Goal: Task Accomplishment & Management: Manage account settings

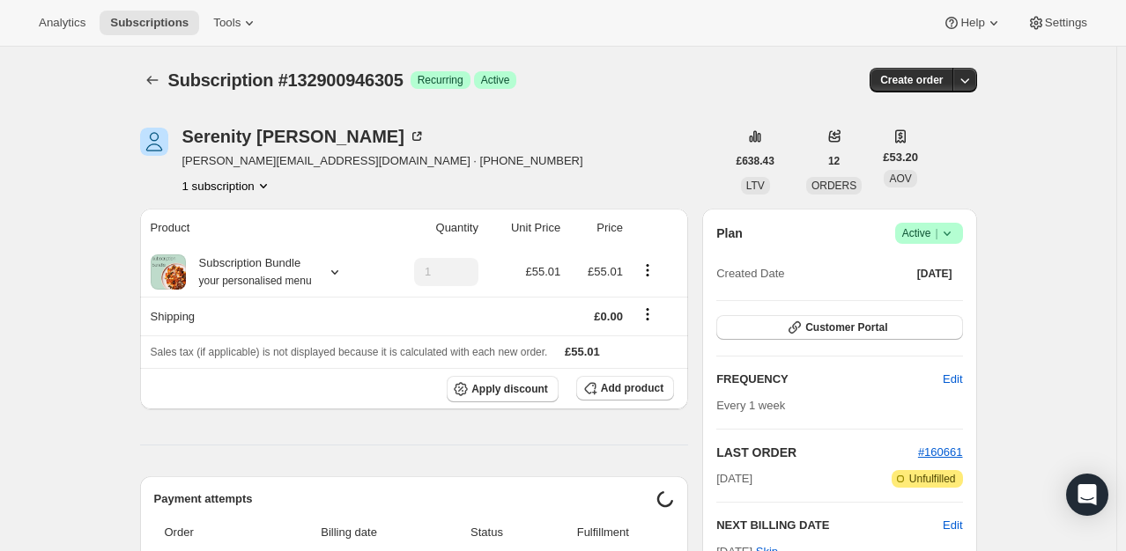
click at [955, 246] on div "Plan Success Active | Created Date Sep 28, 2025" at bounding box center [839, 254] width 246 height 63
click at [956, 240] on icon at bounding box center [947, 234] width 18 height 18
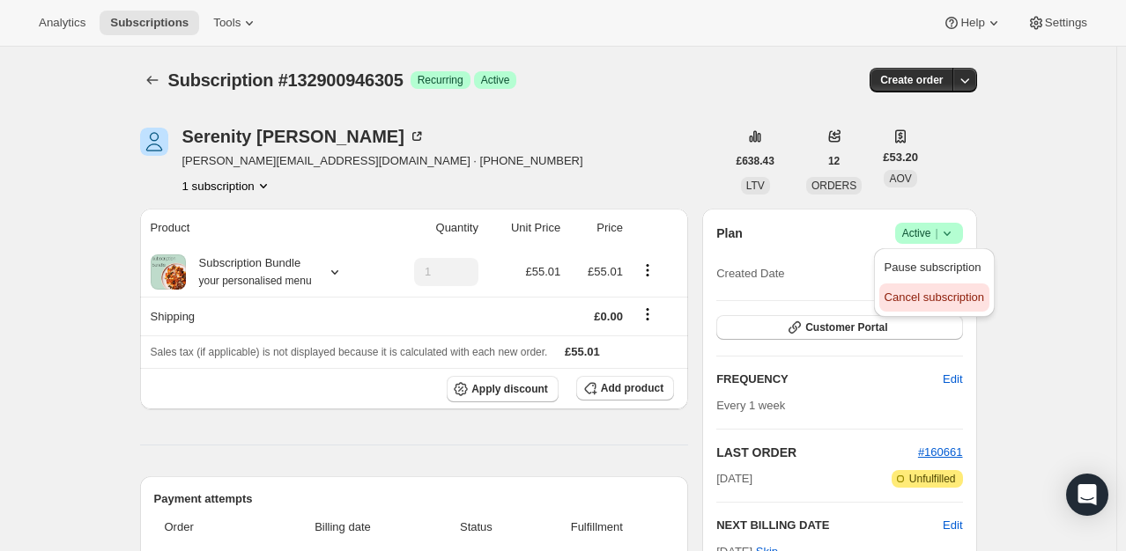
click at [923, 299] on span "Cancel subscription" at bounding box center [934, 297] width 100 height 13
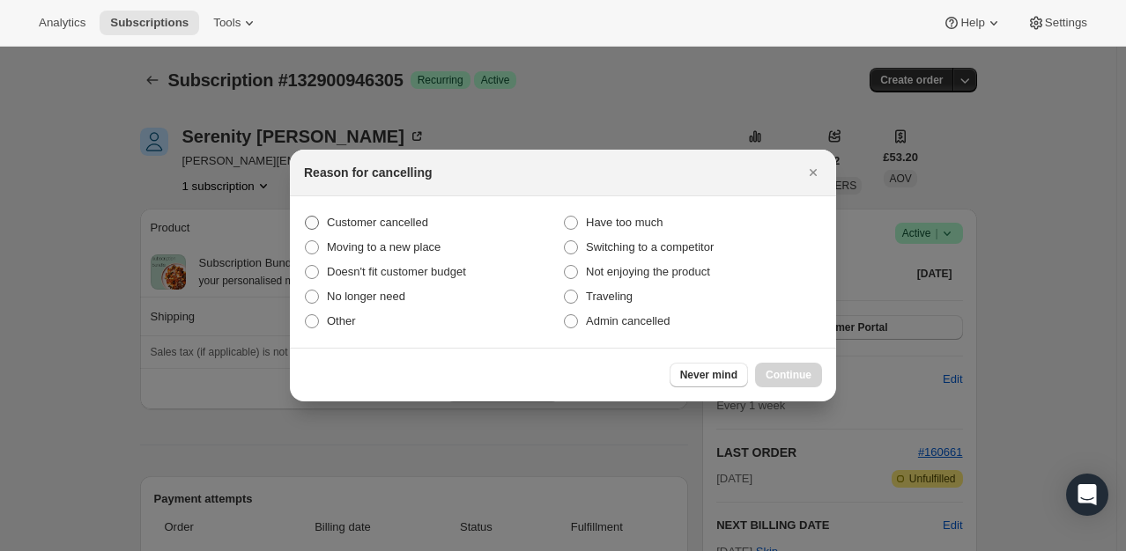
click at [419, 218] on span "Customer cancelled" at bounding box center [377, 222] width 101 height 13
click at [306, 217] on input "Customer cancelled" at bounding box center [305, 216] width 1 height 1
radio input "true"
click at [772, 373] on span "Continue" at bounding box center [788, 375] width 46 height 14
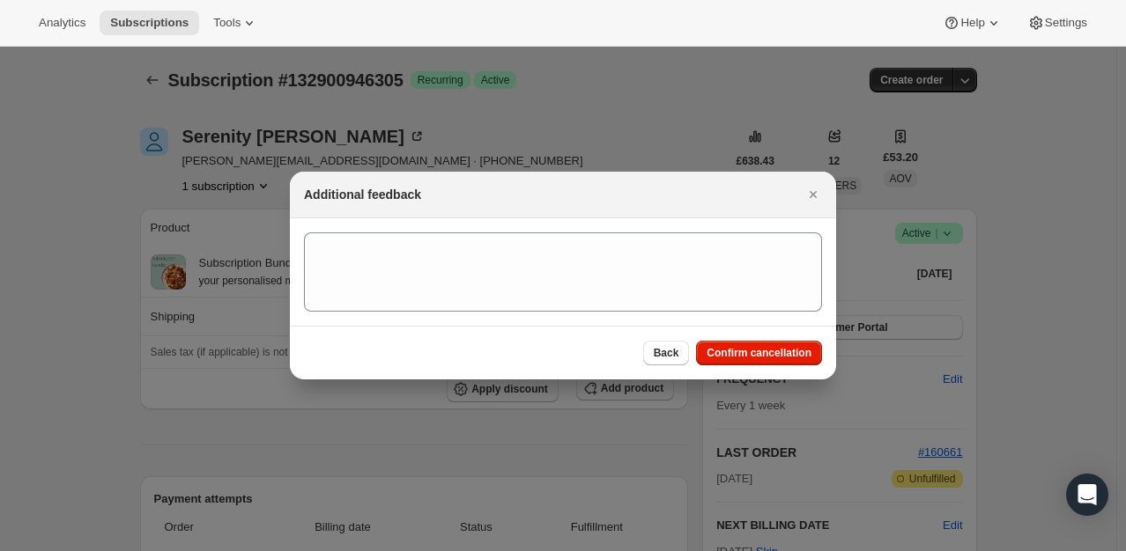
click at [750, 366] on div "Back Confirm cancellation" at bounding box center [563, 353] width 546 height 54
click at [750, 357] on span "Confirm cancellation" at bounding box center [758, 353] width 105 height 14
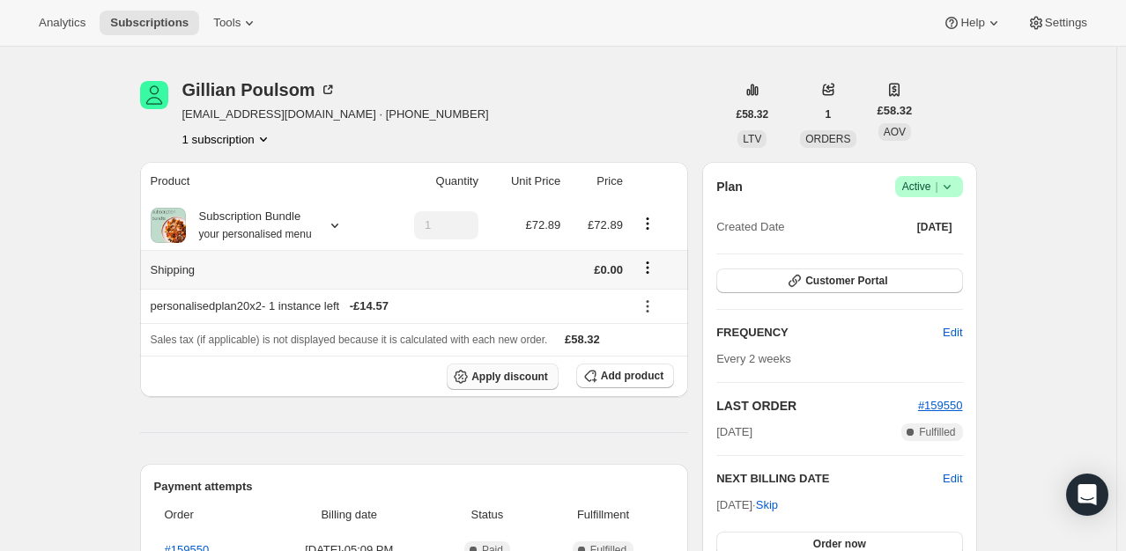
scroll to position [88, 0]
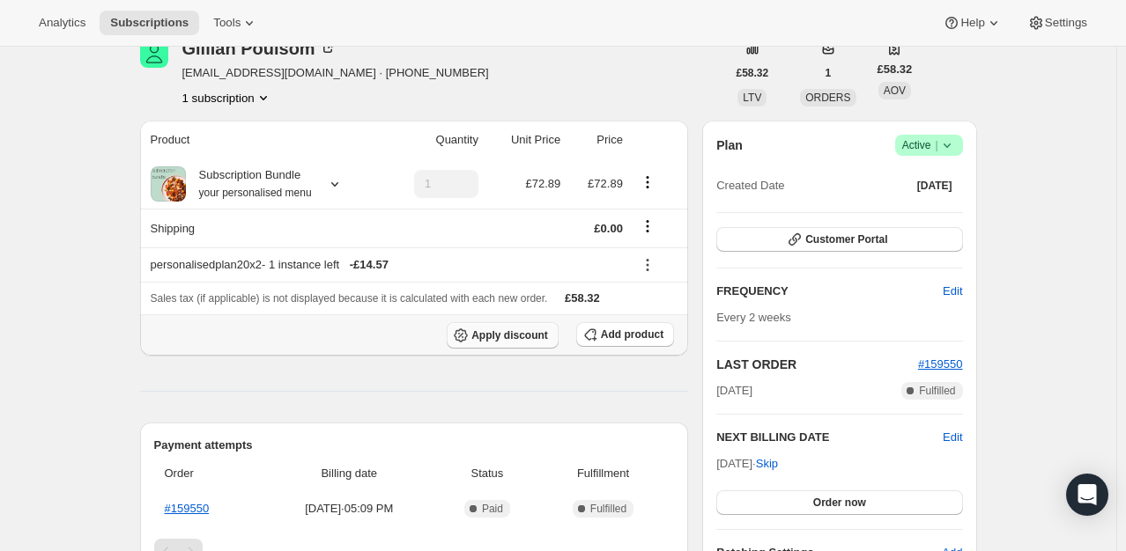
click at [493, 336] on span "Apply discount" at bounding box center [509, 336] width 77 height 14
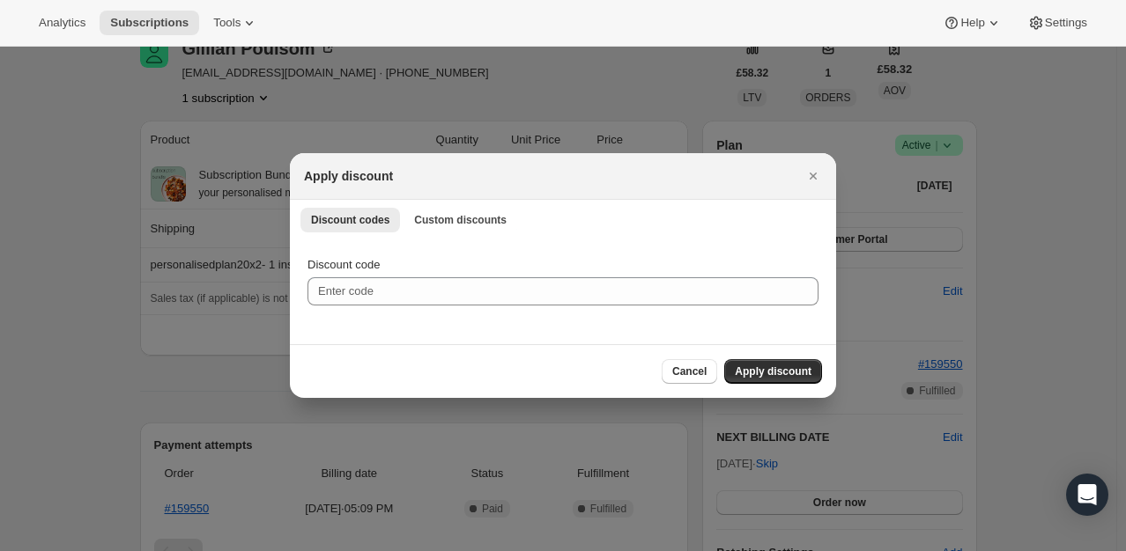
scroll to position [0, 0]
click at [442, 216] on span "Custom discounts" at bounding box center [460, 220] width 92 height 14
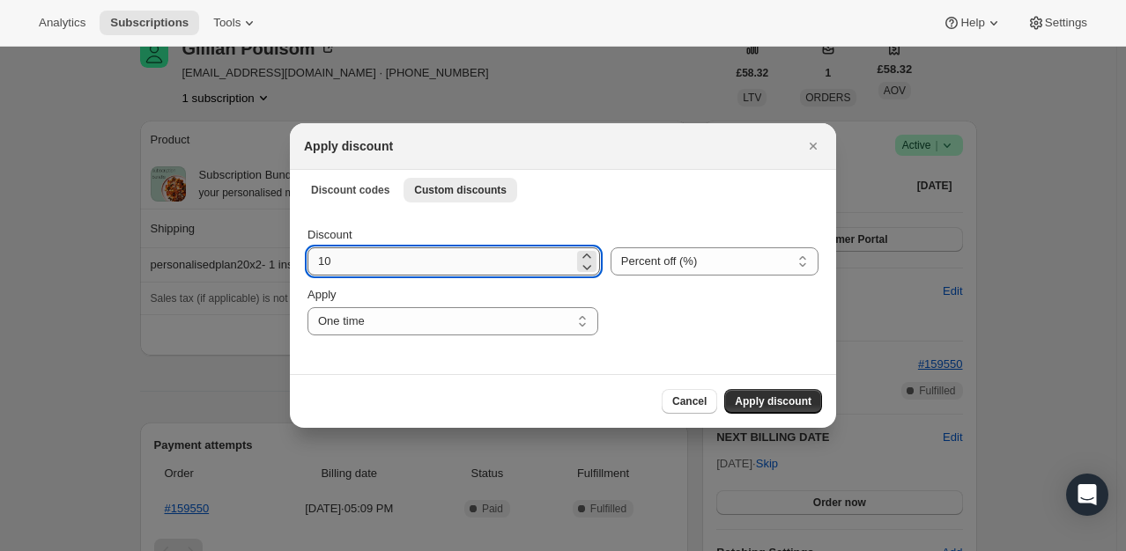
click at [356, 256] on input "10" at bounding box center [440, 262] width 266 height 28
type input "100"
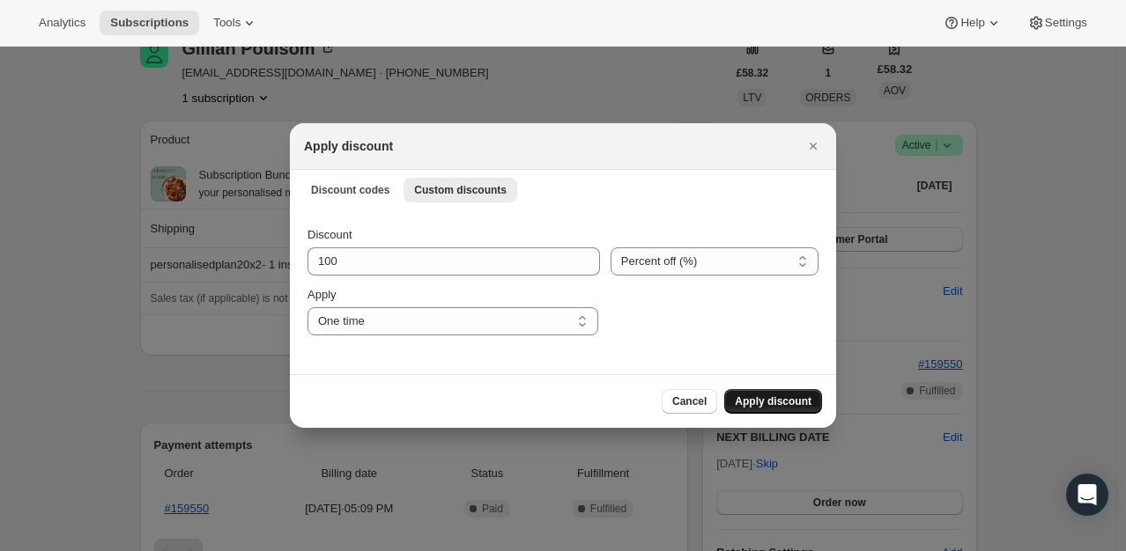
click at [787, 400] on span "Apply discount" at bounding box center [773, 402] width 77 height 14
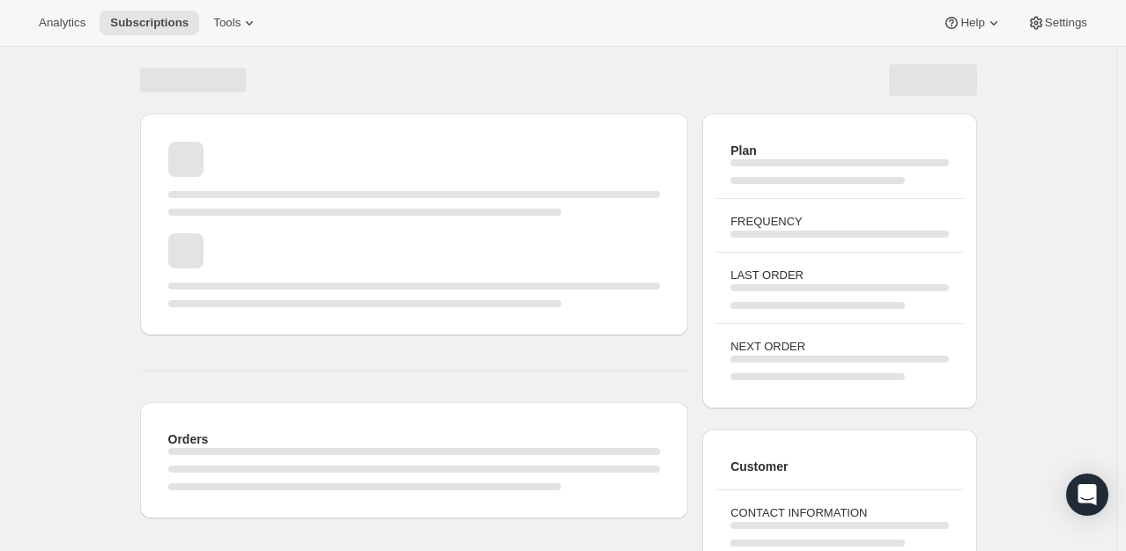
scroll to position [88, 0]
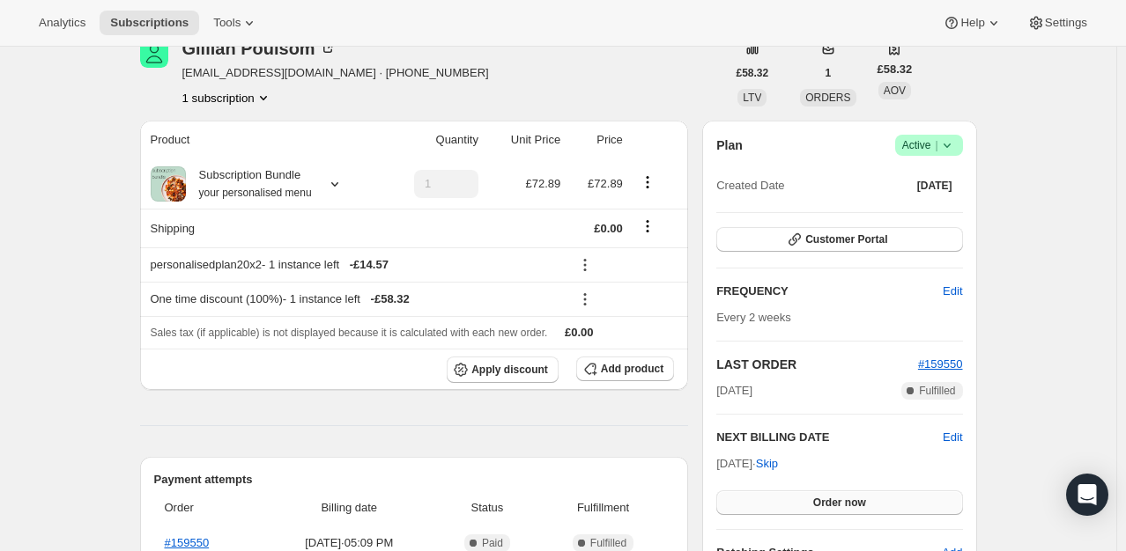
click at [820, 511] on button "Order now" at bounding box center [839, 503] width 246 height 25
click at [822, 501] on span "Click to confirm" at bounding box center [839, 503] width 80 height 14
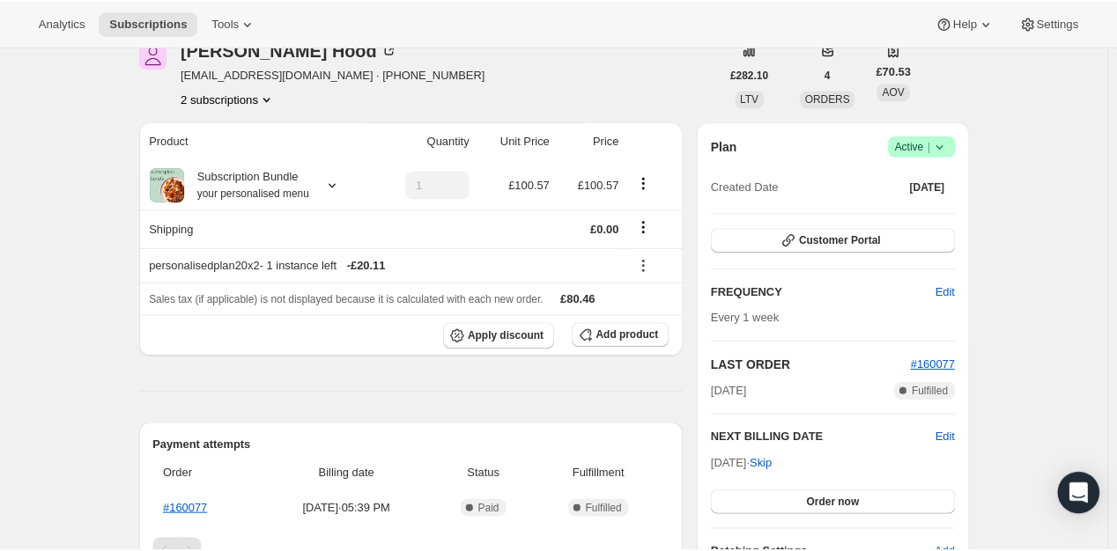
scroll to position [88, 0]
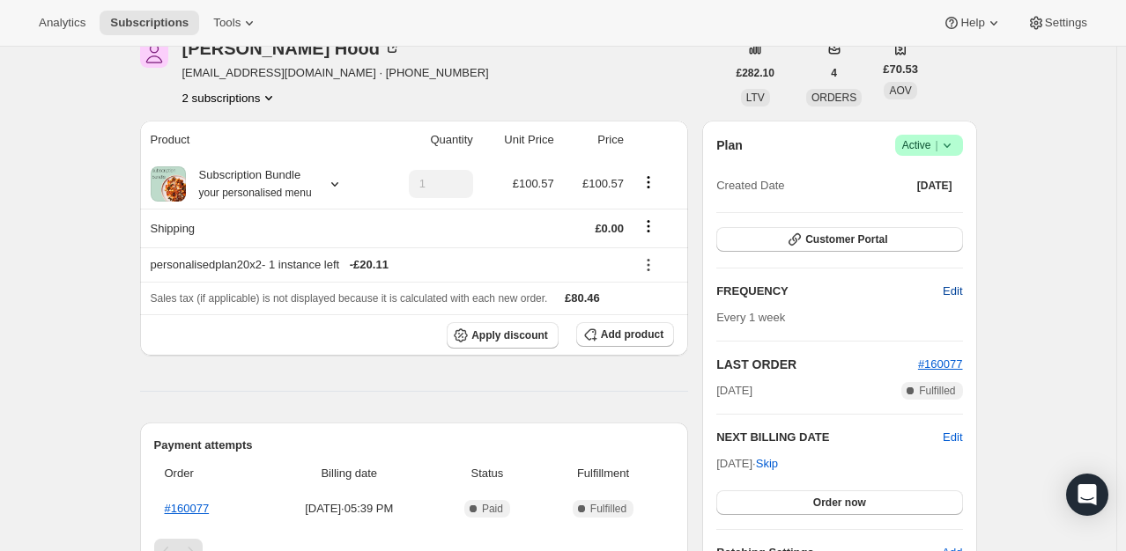
click at [958, 290] on span "Edit" at bounding box center [951, 292] width 19 height 18
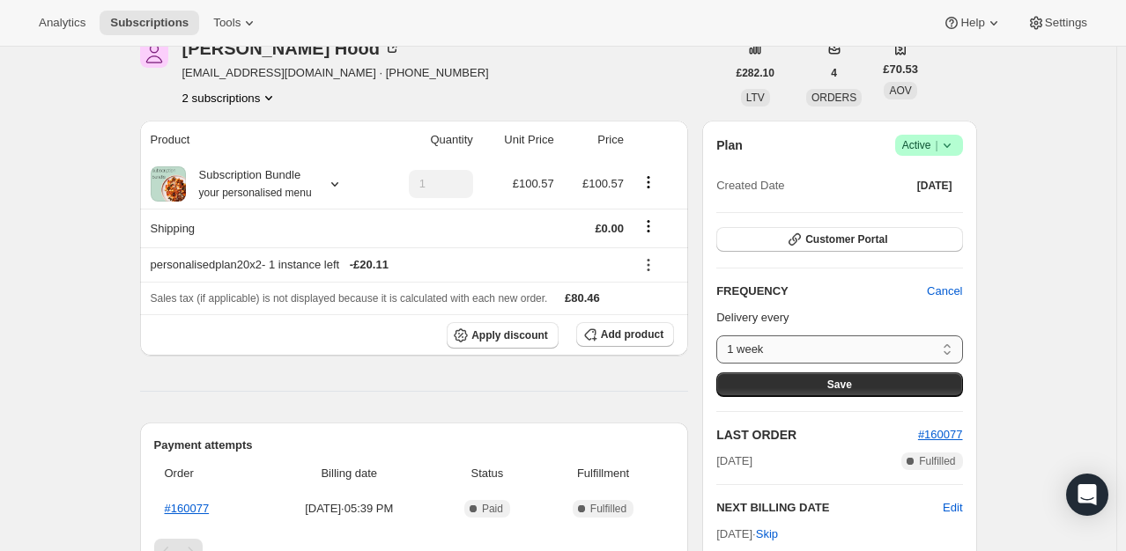
click at [834, 354] on select "1 week 2 weeks 3 weeks 4 weeks 5 weeks 6 weeks 7 weeks 8 weeks Custom..." at bounding box center [839, 350] width 246 height 28
select select "WEEK#2"
click at [720, 336] on select "1 week 2 weeks 3 weeks 4 weeks 5 weeks 6 weeks 7 weeks 8 weeks Custom..." at bounding box center [839, 350] width 246 height 28
click at [865, 396] on div "Plan Success Active | Created Date [DATE] Customer Portal FREQUENCY Cancel Deli…" at bounding box center [839, 384] width 246 height 498
click at [864, 386] on button "Save" at bounding box center [839, 385] width 246 height 25
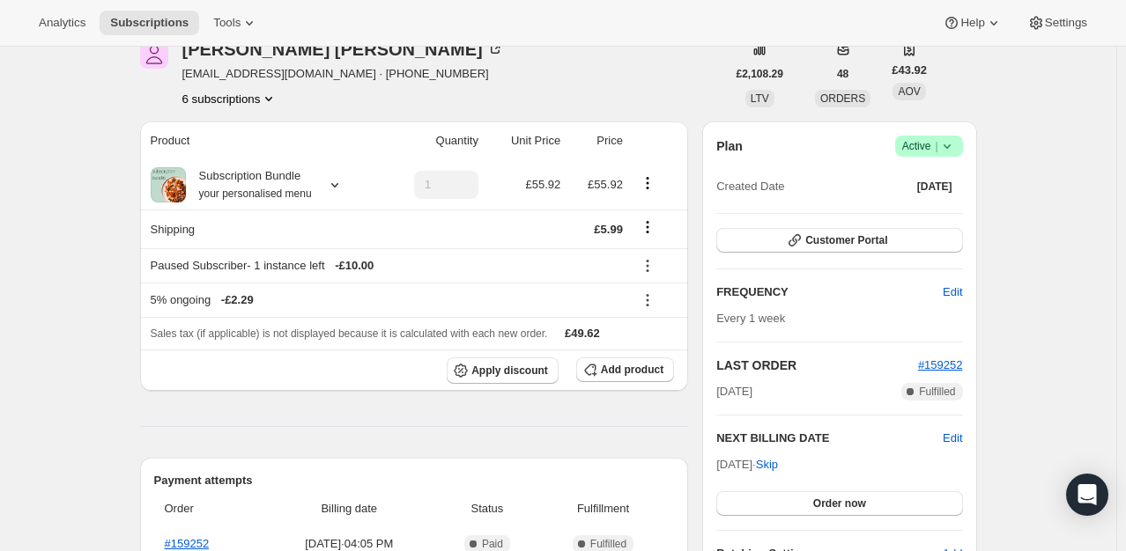
scroll to position [88, 0]
click at [336, 189] on icon at bounding box center [335, 184] width 18 height 18
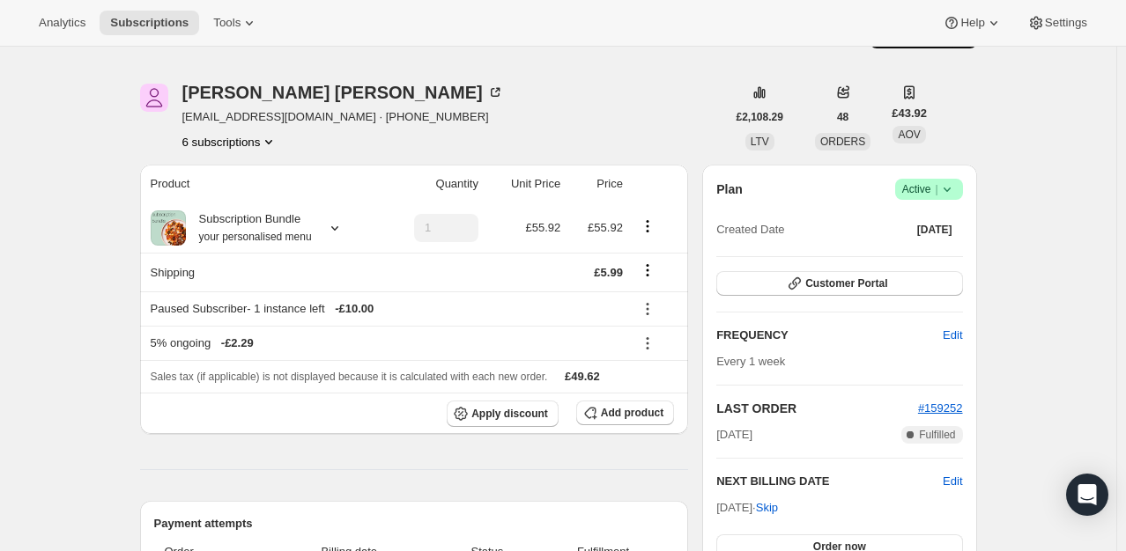
scroll to position [25, 0]
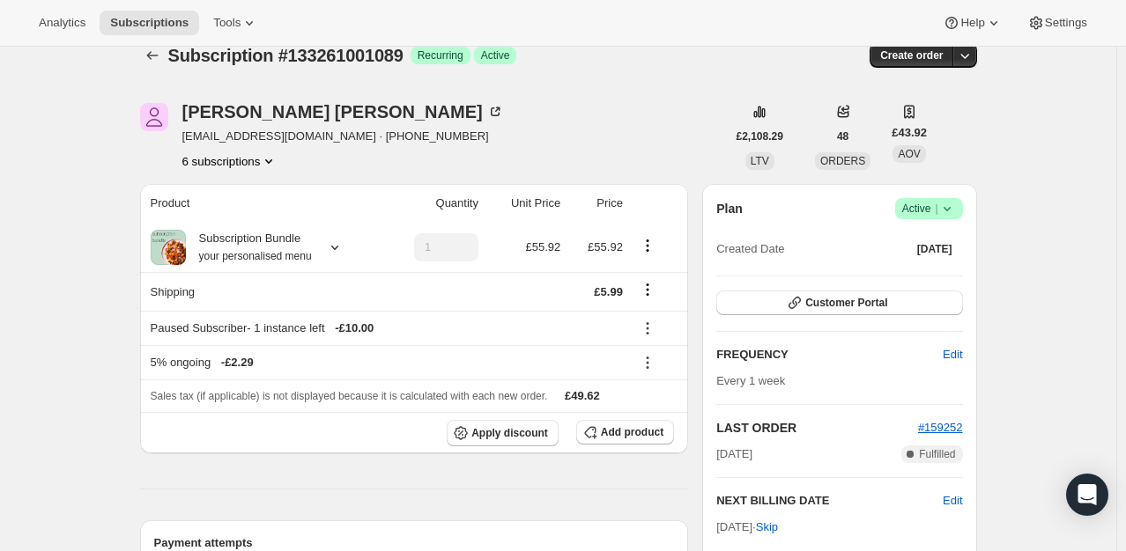
click at [268, 154] on icon "Product actions" at bounding box center [269, 161] width 18 height 18
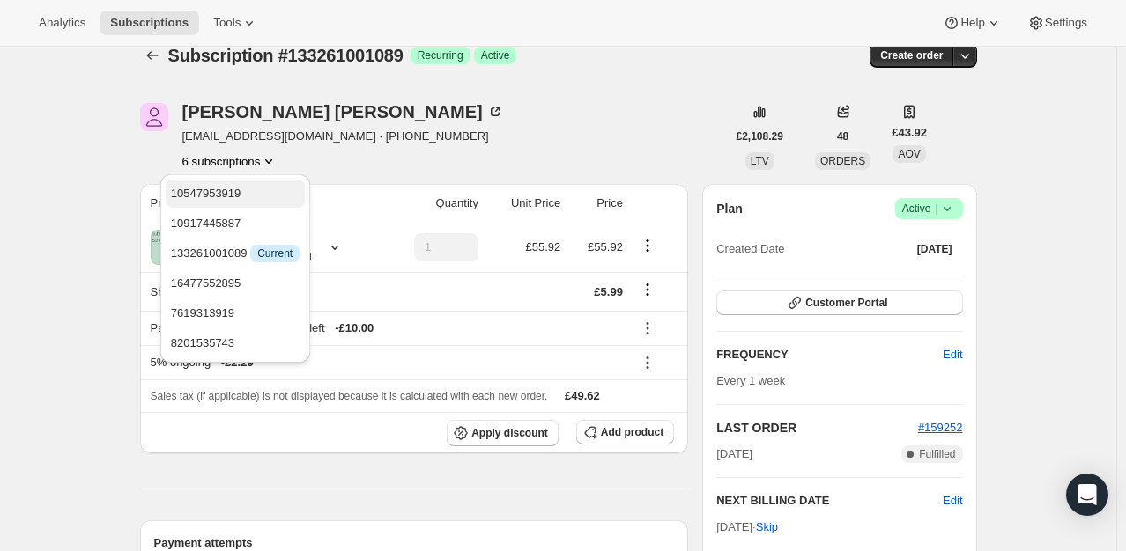
click at [215, 200] on span "10547953919" at bounding box center [206, 193] width 70 height 13
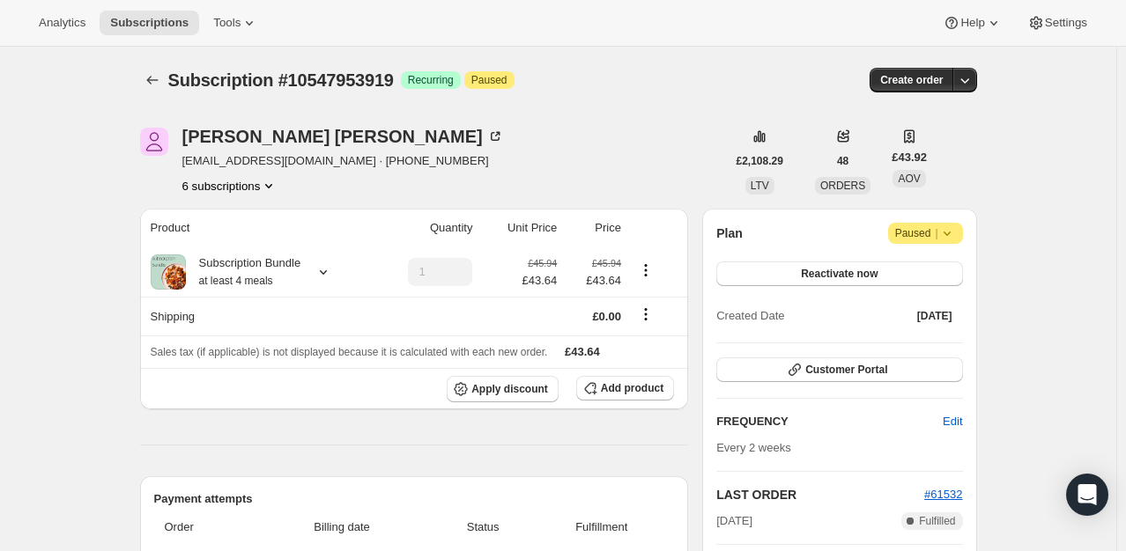
click at [238, 183] on button "6 subscriptions" at bounding box center [230, 186] width 96 height 18
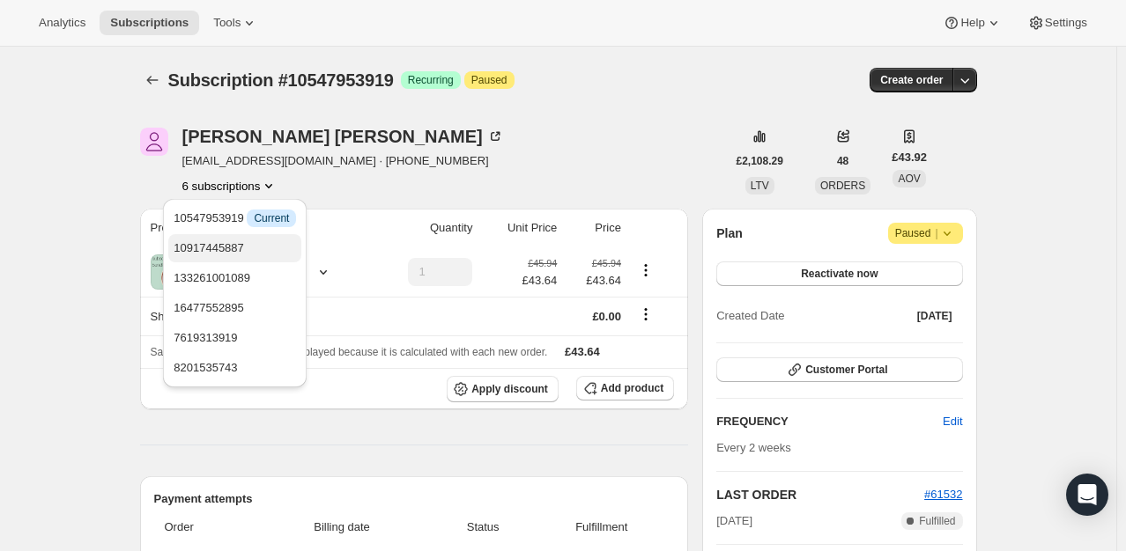
click at [233, 247] on span "10917445887" at bounding box center [209, 247] width 70 height 13
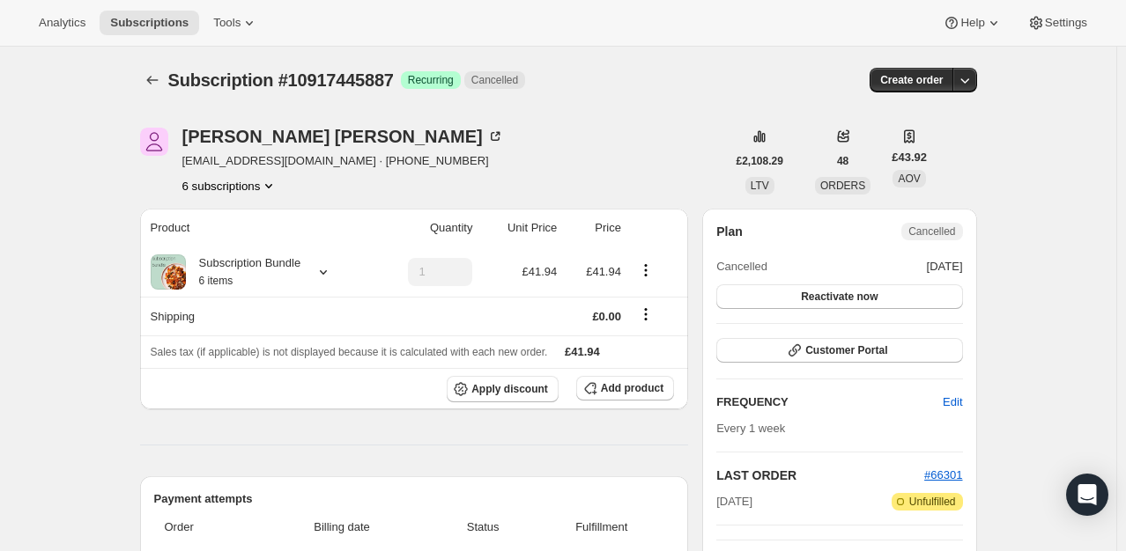
click at [240, 185] on button "6 subscriptions" at bounding box center [230, 186] width 96 height 18
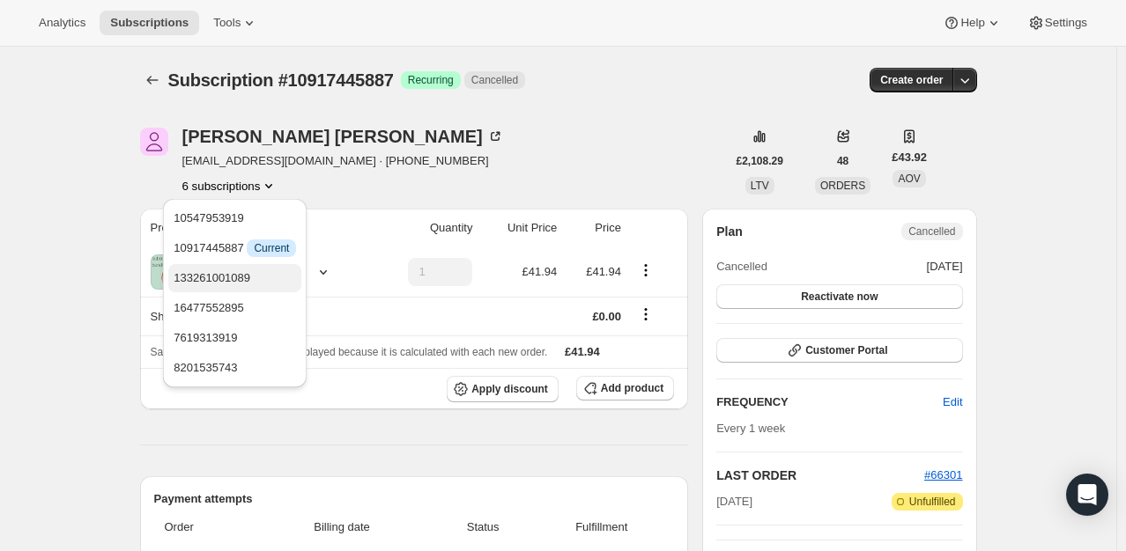
click at [247, 280] on span "133261001089" at bounding box center [212, 277] width 77 height 13
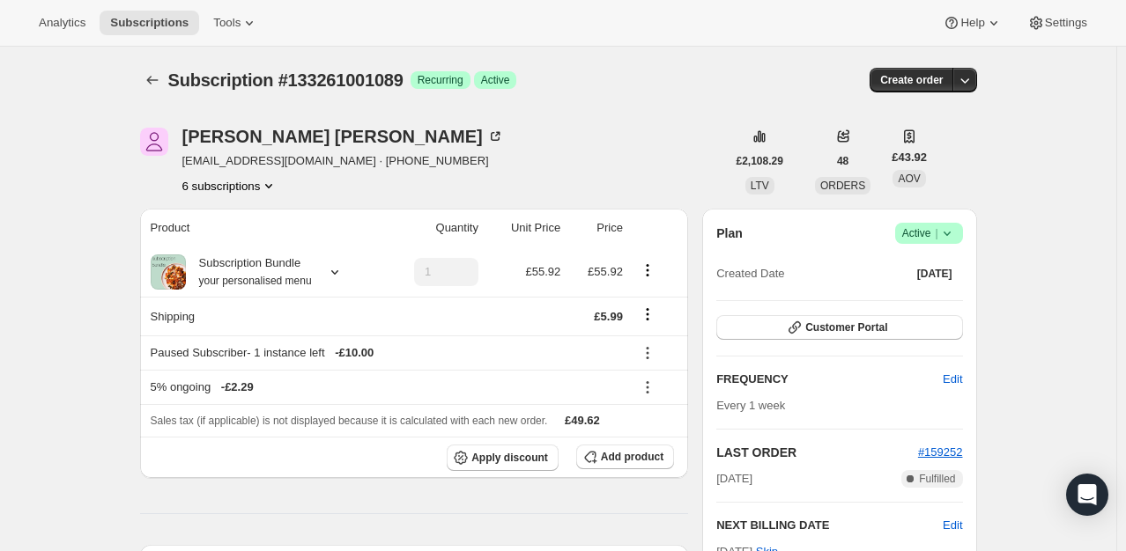
click at [244, 185] on button "6 subscriptions" at bounding box center [230, 186] width 96 height 18
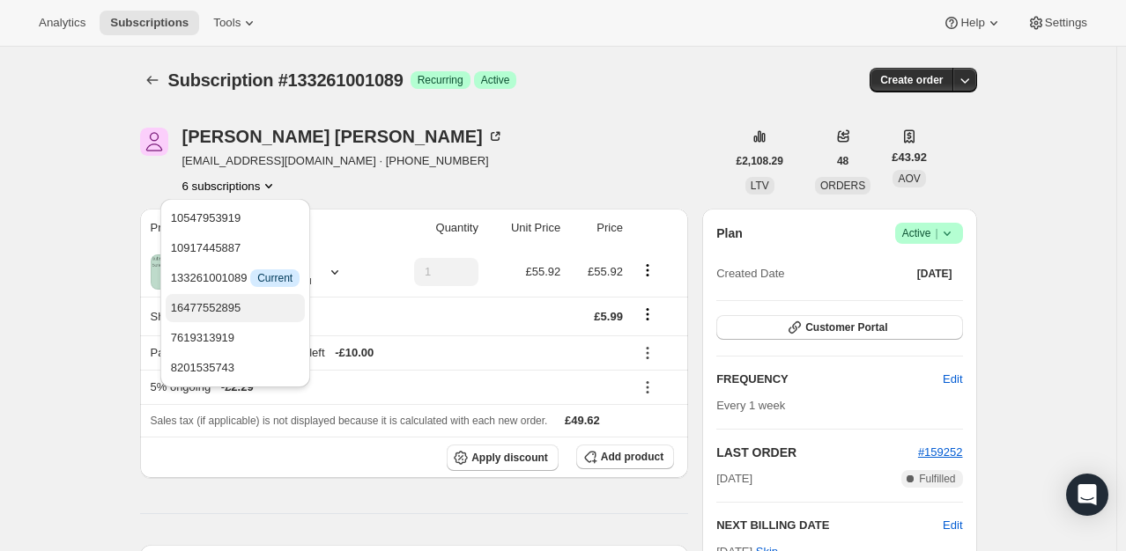
click at [241, 299] on span "16477552895" at bounding box center [235, 308] width 129 height 18
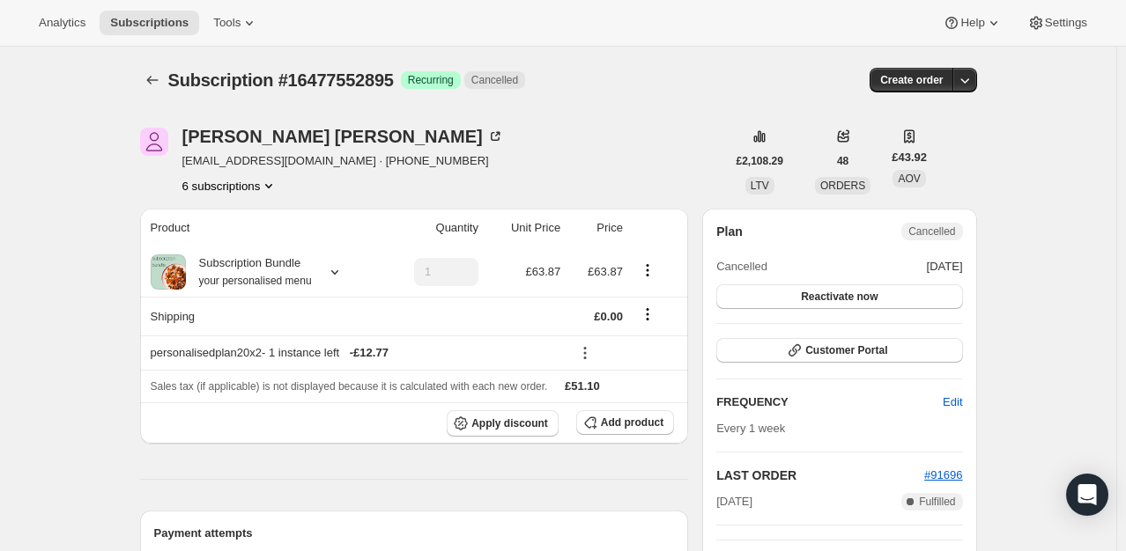
click at [237, 192] on button "6 subscriptions" at bounding box center [230, 186] width 96 height 18
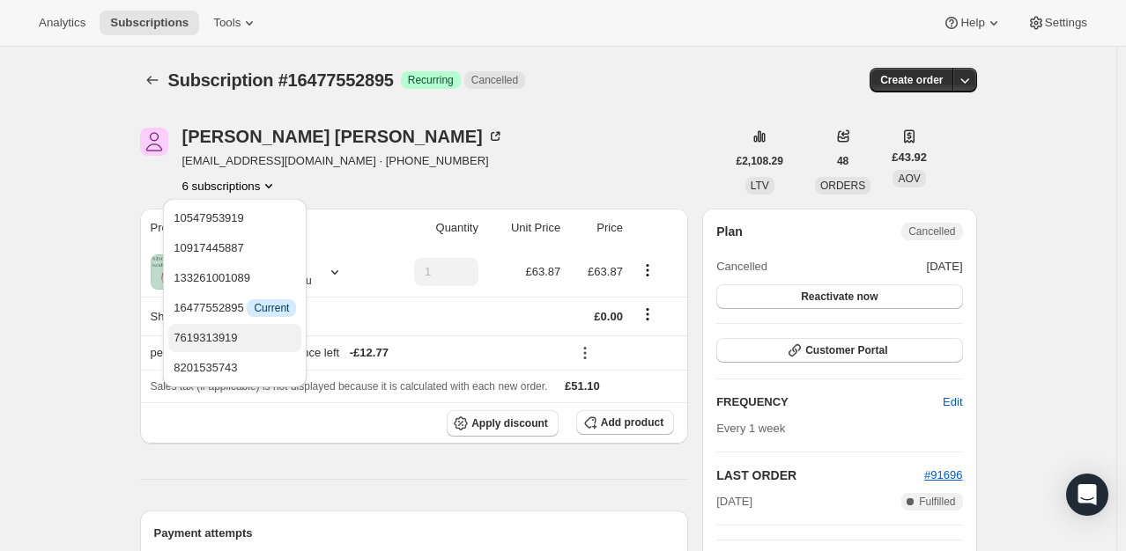
click at [243, 326] on button "7619313919" at bounding box center [234, 338] width 133 height 28
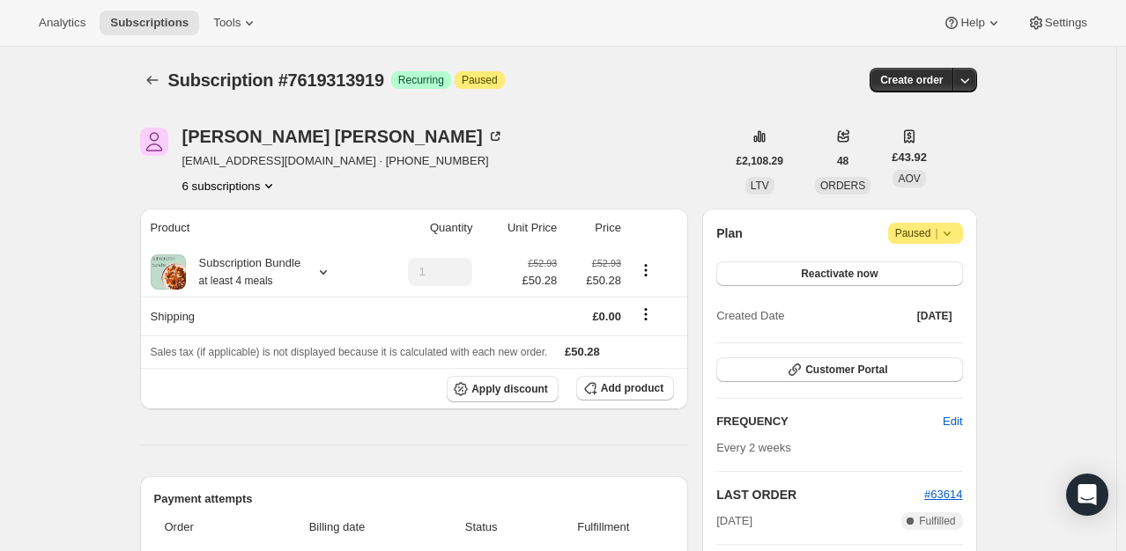
click at [240, 188] on button "6 subscriptions" at bounding box center [230, 186] width 96 height 18
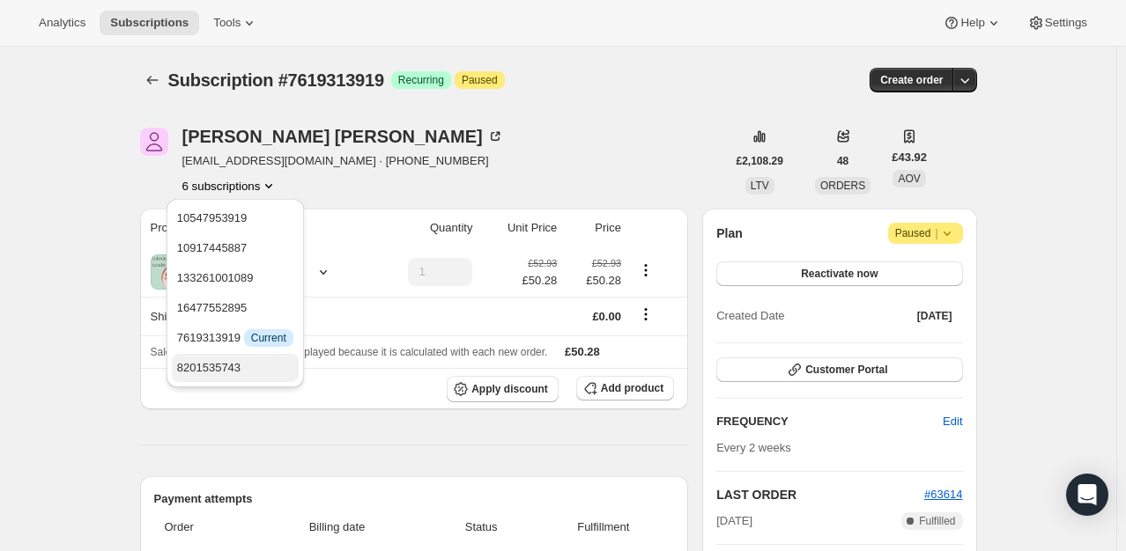
click at [222, 359] on span "8201535743" at bounding box center [235, 368] width 116 height 18
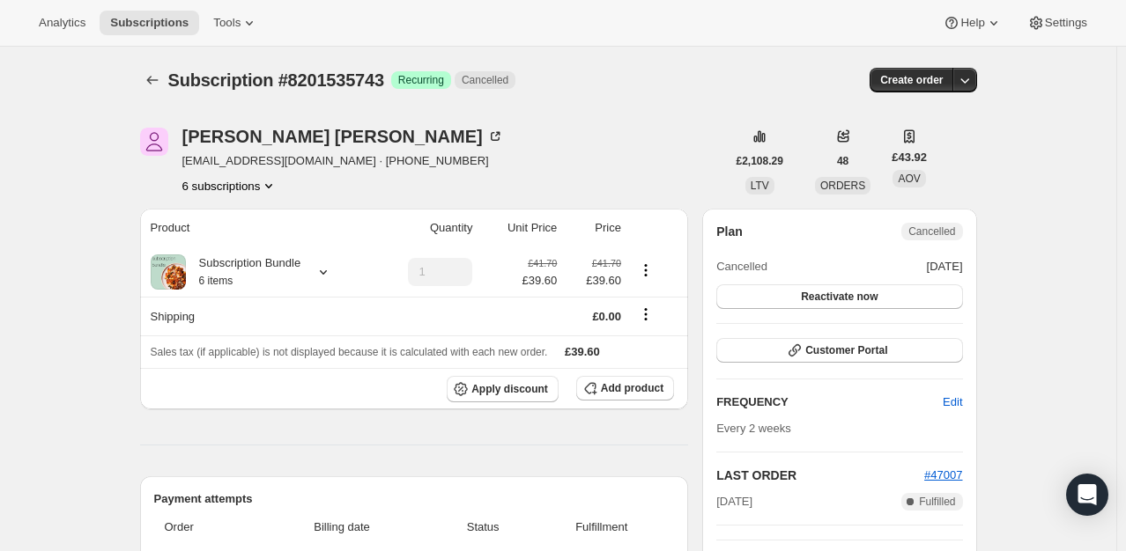
click at [243, 188] on button "6 subscriptions" at bounding box center [230, 186] width 96 height 18
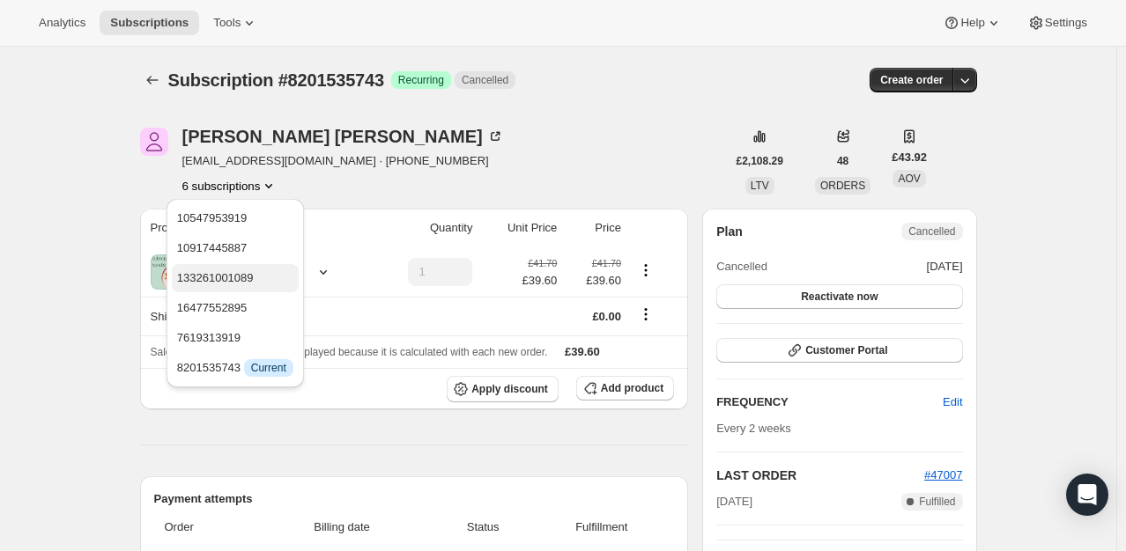
click at [239, 282] on span "133261001089" at bounding box center [215, 277] width 77 height 13
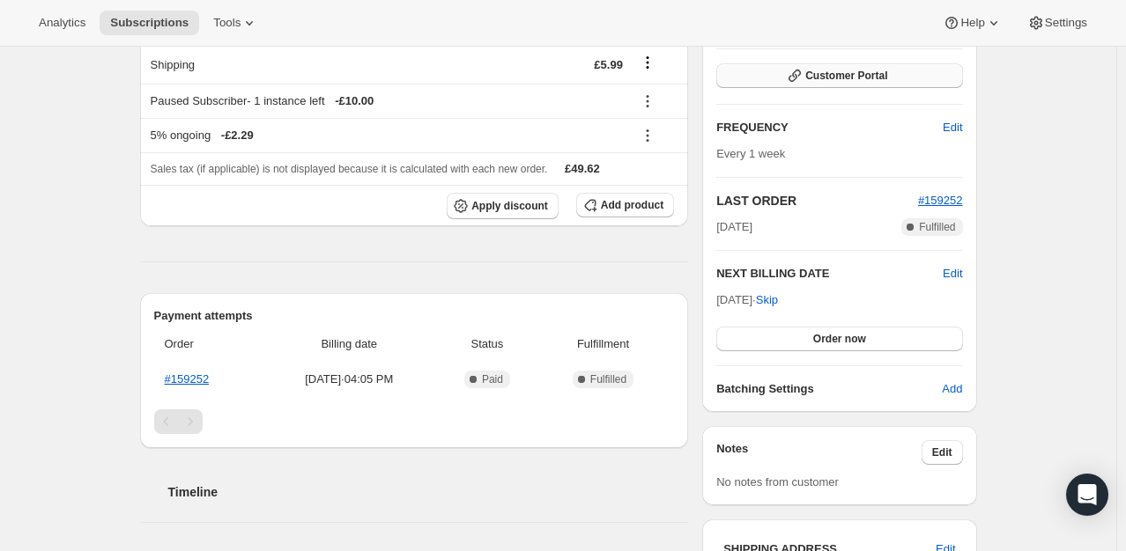
scroll to position [264, 0]
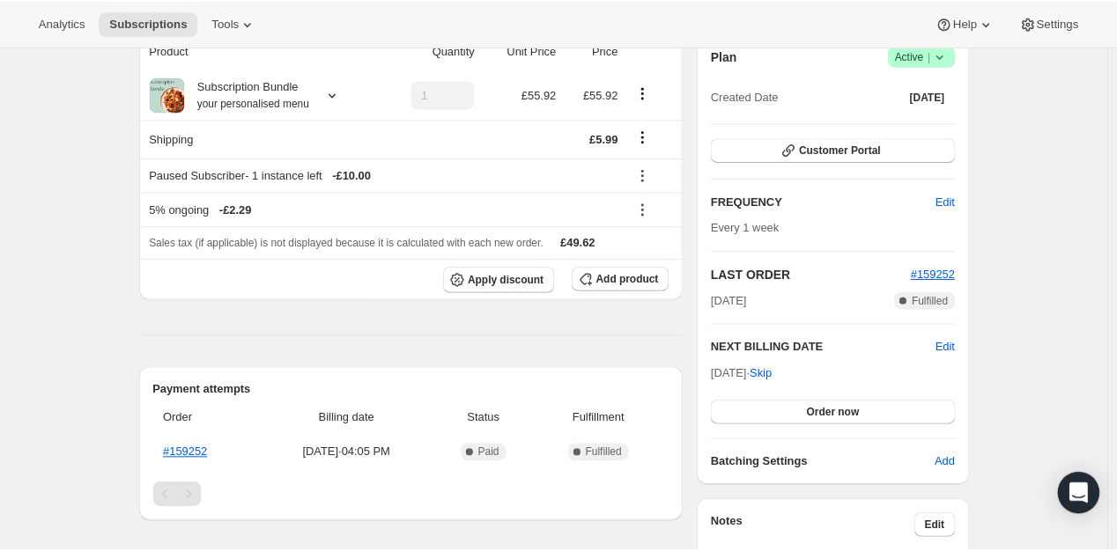
scroll to position [176, 0]
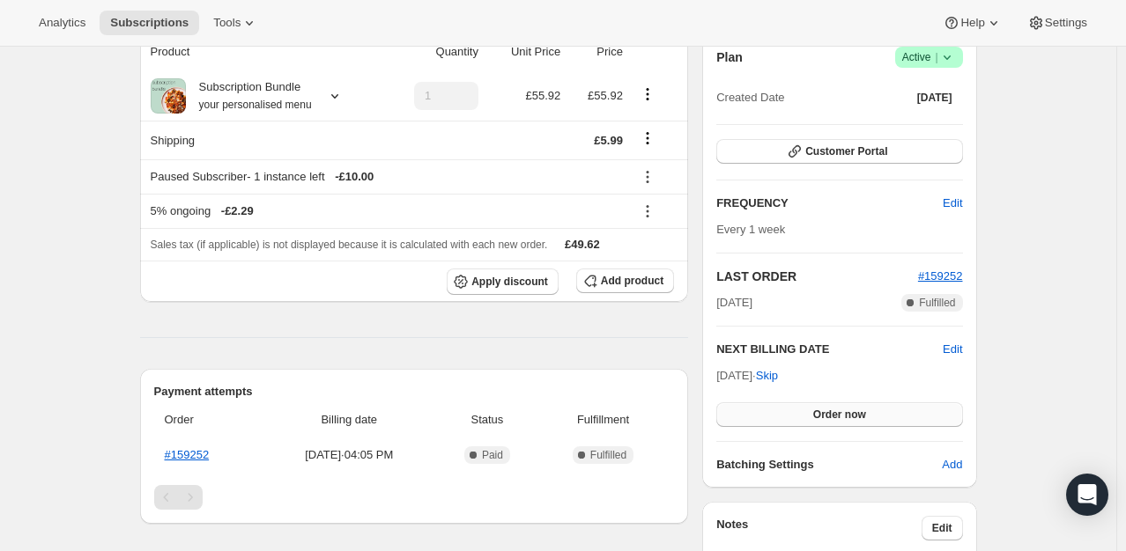
click at [866, 412] on span "Order now" at bounding box center [839, 415] width 53 height 14
click at [865, 412] on span "Click to confirm" at bounding box center [839, 415] width 80 height 14
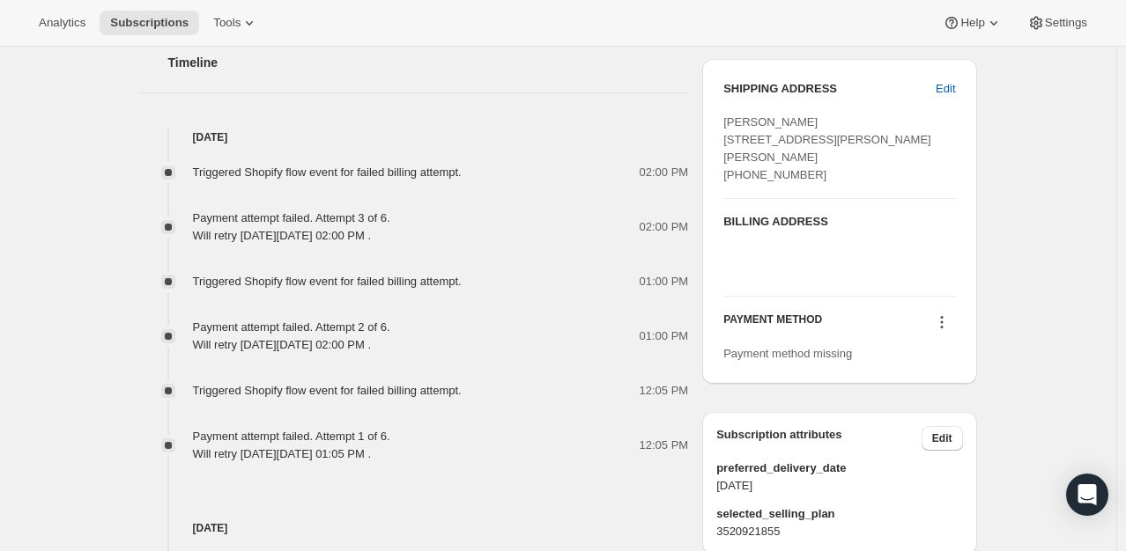
scroll to position [881, 0]
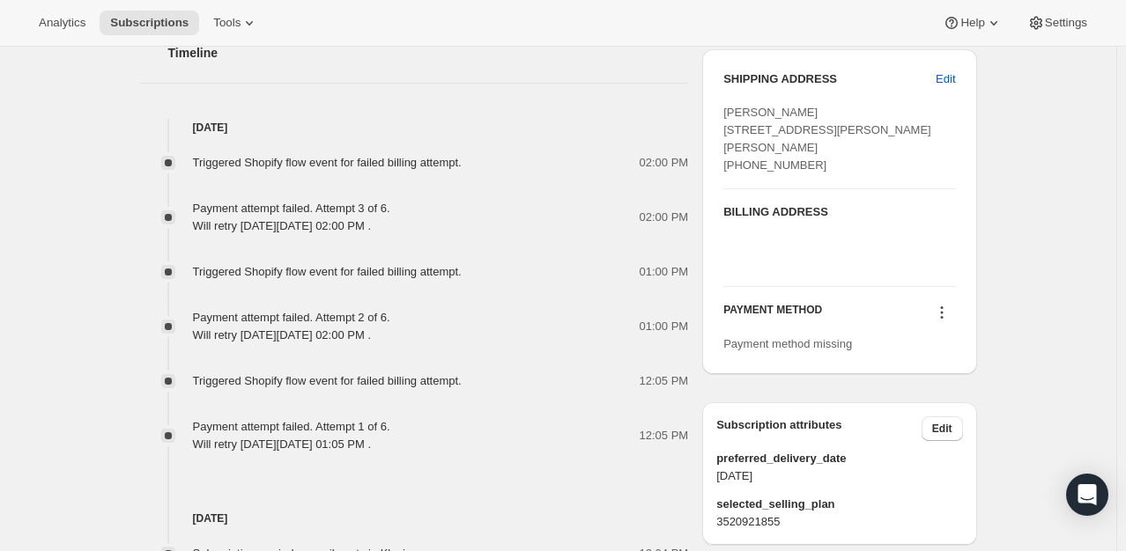
click at [944, 321] on icon at bounding box center [942, 313] width 18 height 18
click at [935, 386] on span "Add credit card" at bounding box center [923, 391] width 77 height 13
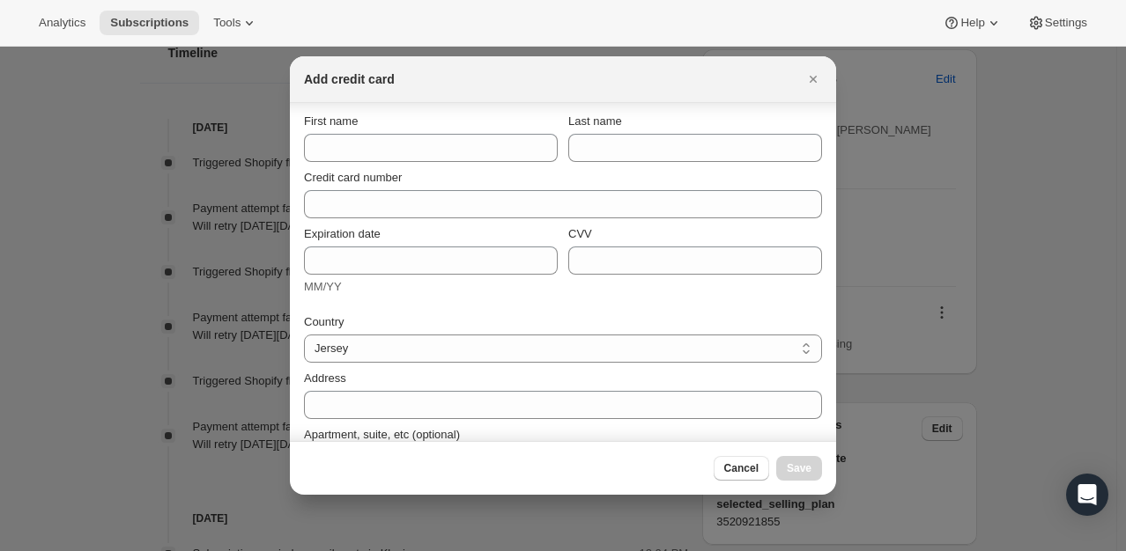
scroll to position [0, 0]
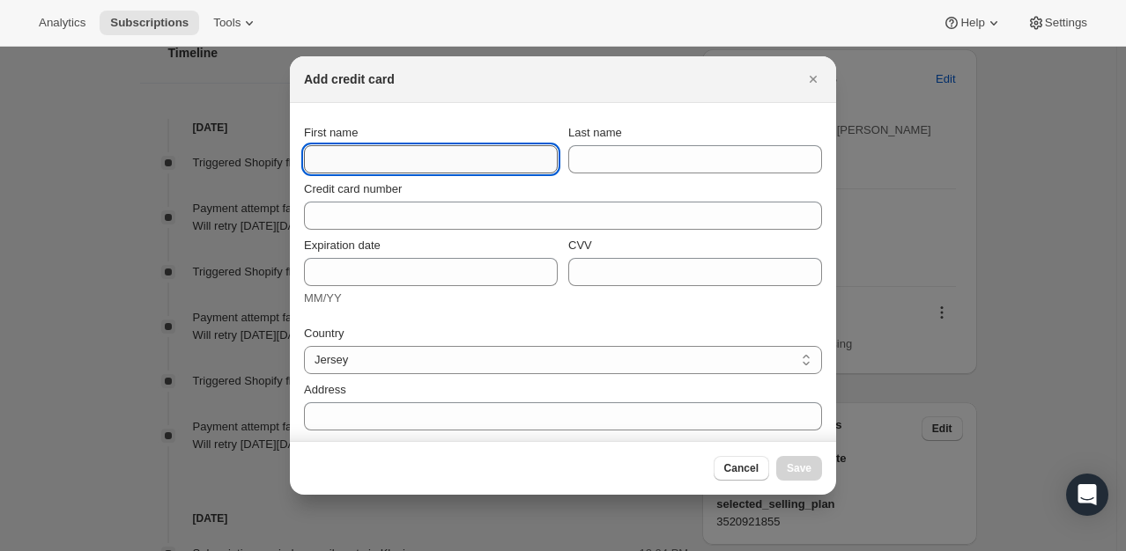
click at [350, 158] on input "First name" at bounding box center [431, 159] width 254 height 28
click at [352, 163] on input "First name" at bounding box center [431, 159] width 254 height 28
type input "[PERSON_NAME]"
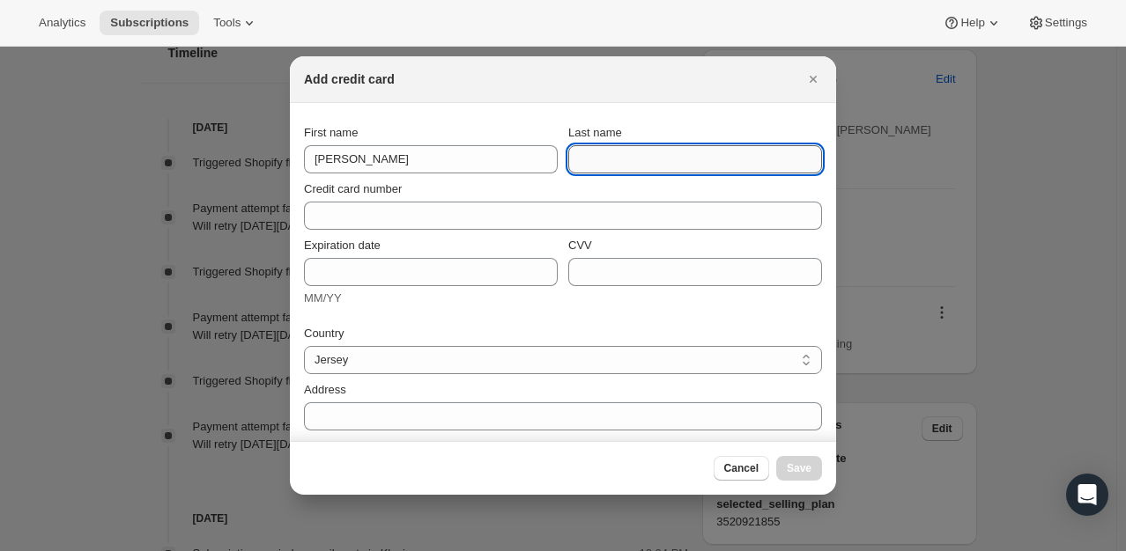
click at [596, 154] on input "Last name" at bounding box center [695, 159] width 254 height 28
type input "Fish"
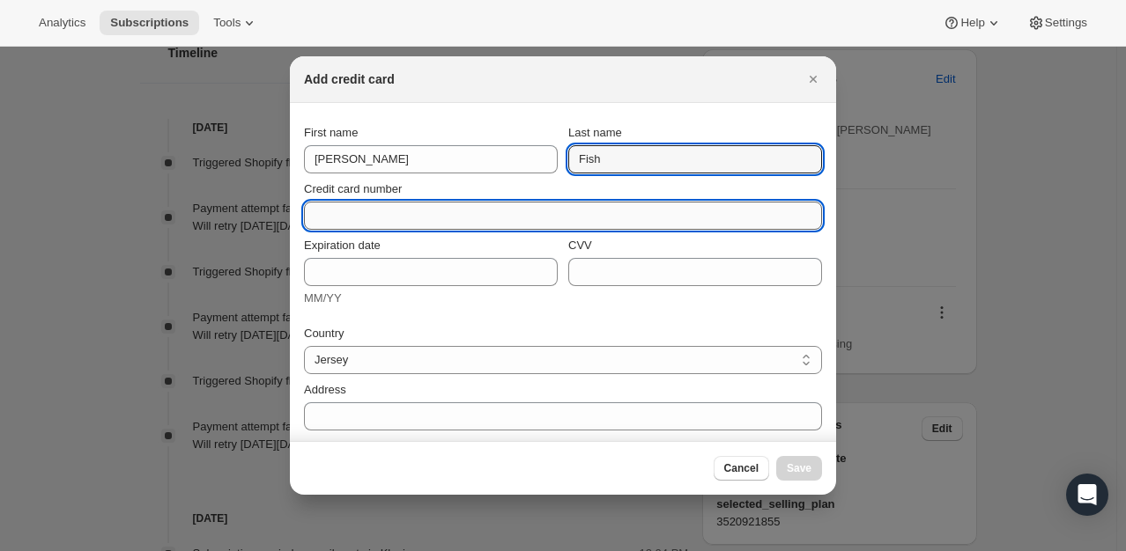
click at [433, 206] on input "Credit card number" at bounding box center [556, 216] width 504 height 28
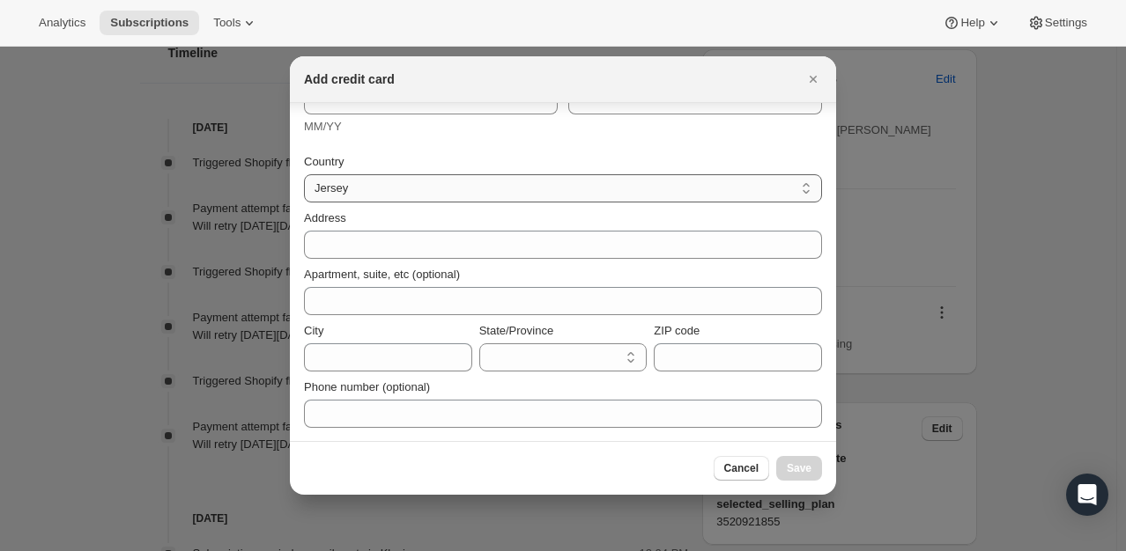
scroll to position [193, 0]
click at [366, 185] on select "Jersey United Kingdom" at bounding box center [563, 188] width 518 height 28
select select "GB"
click at [304, 174] on select "Jersey United Kingdom" at bounding box center [563, 188] width 518 height 28
select select "BFP"
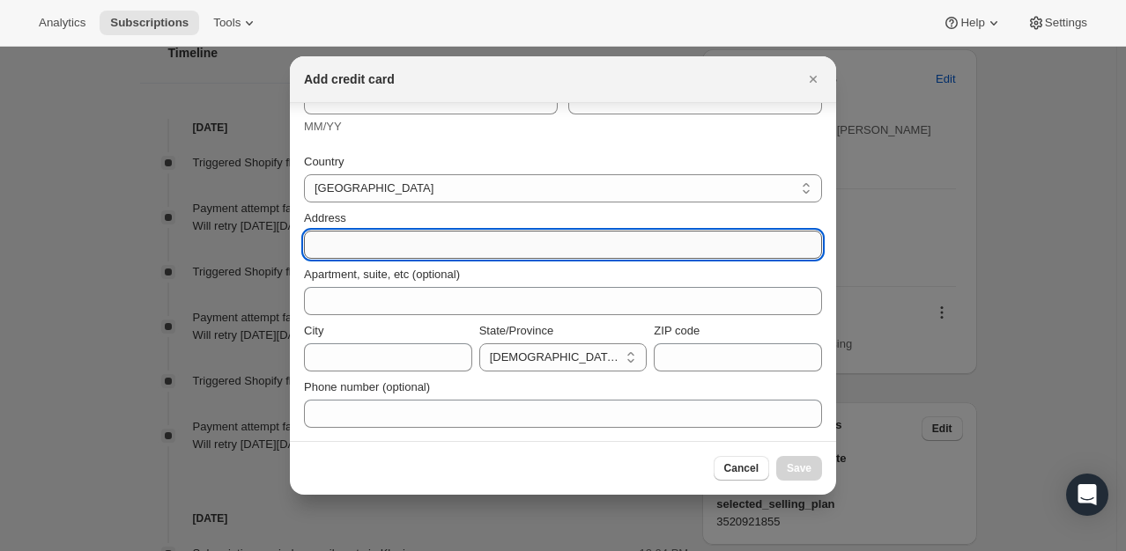
click at [371, 249] on input "Address" at bounding box center [563, 245] width 518 height 28
click at [370, 241] on input "Address" at bounding box center [563, 245] width 518 height 28
click at [324, 245] on input "Address" at bounding box center [563, 245] width 518 height 28
type input "22 King Georges Road"
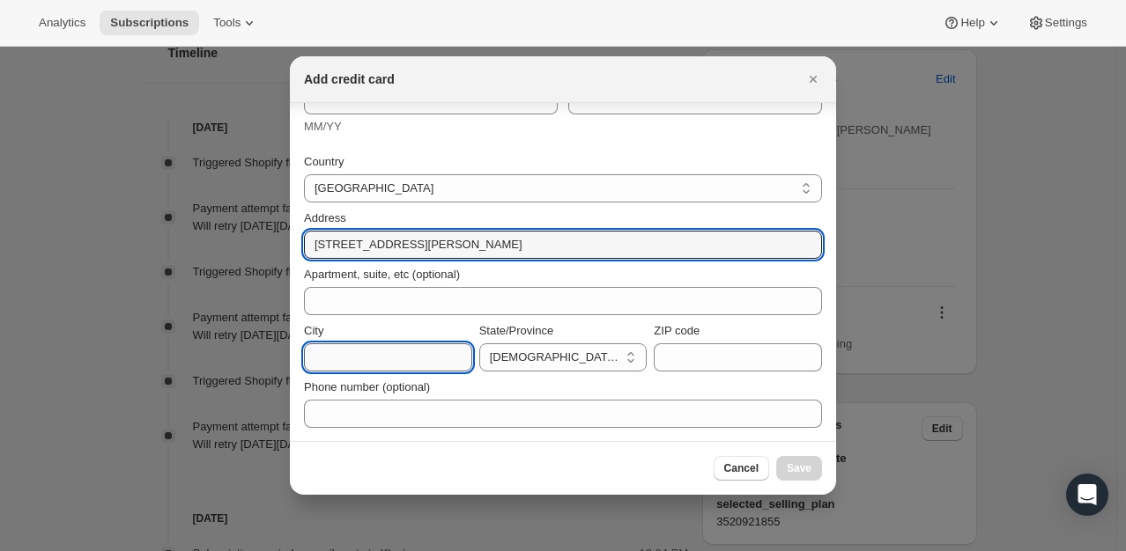
click at [405, 355] on input "City" at bounding box center [388, 358] width 168 height 28
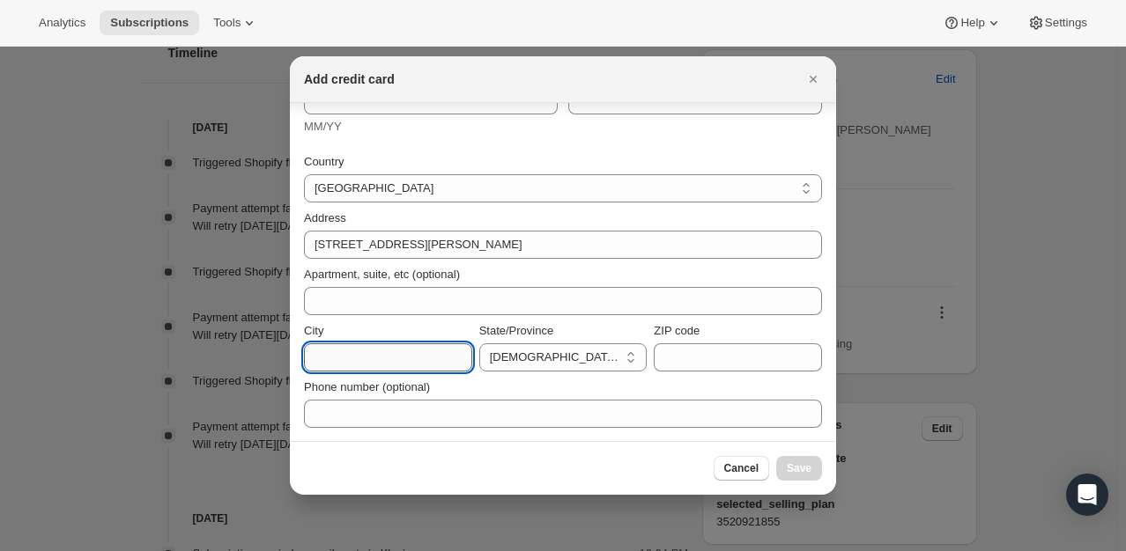
click at [405, 355] on input "City" at bounding box center [388, 358] width 168 height 28
click at [402, 366] on input "City" at bounding box center [388, 358] width 168 height 28
click at [418, 358] on input "City" at bounding box center [388, 358] width 168 height 28
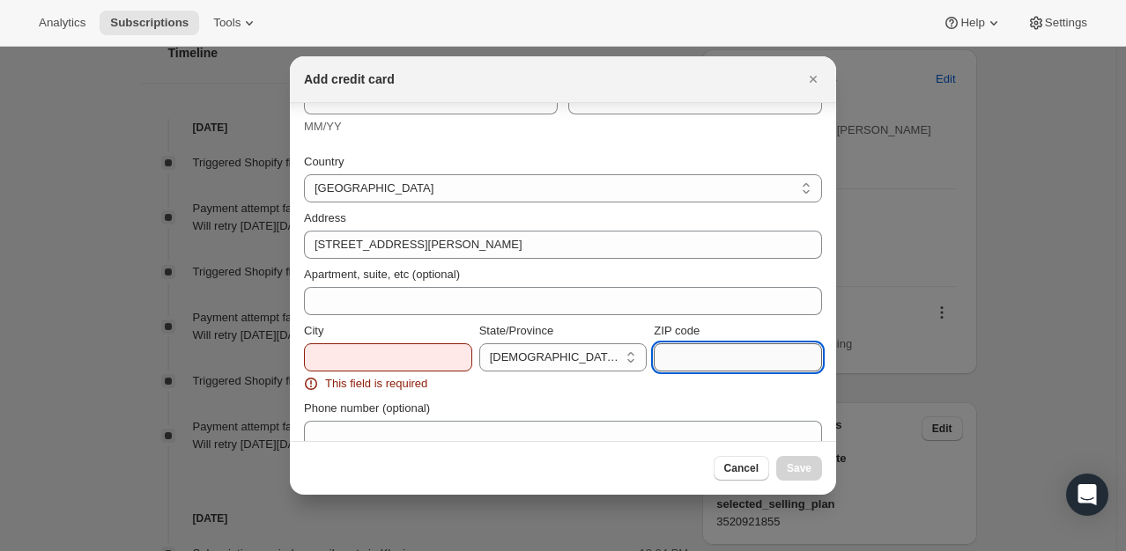
click at [686, 361] on input "ZIP code" at bounding box center [738, 358] width 168 height 28
drag, startPoint x: 726, startPoint y: 359, endPoint x: 593, endPoint y: 353, distance: 133.1
click at [593, 353] on div "City This field is required State/Province British Forces England Northern Irel…" at bounding box center [563, 357] width 518 height 70
type input "NE64 6HS"
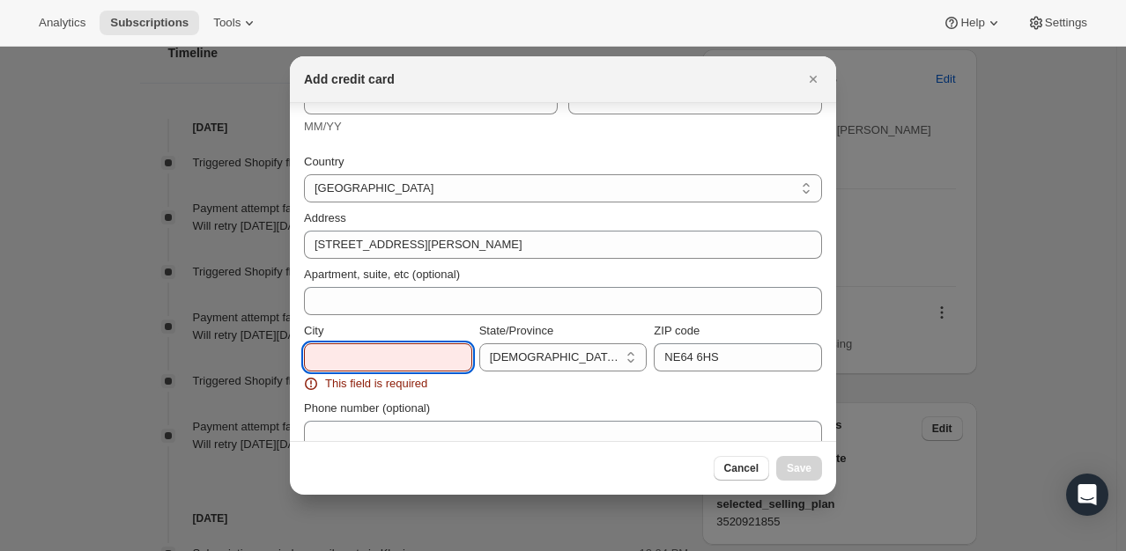
paste input "Newbiggin-By-The-Sea"
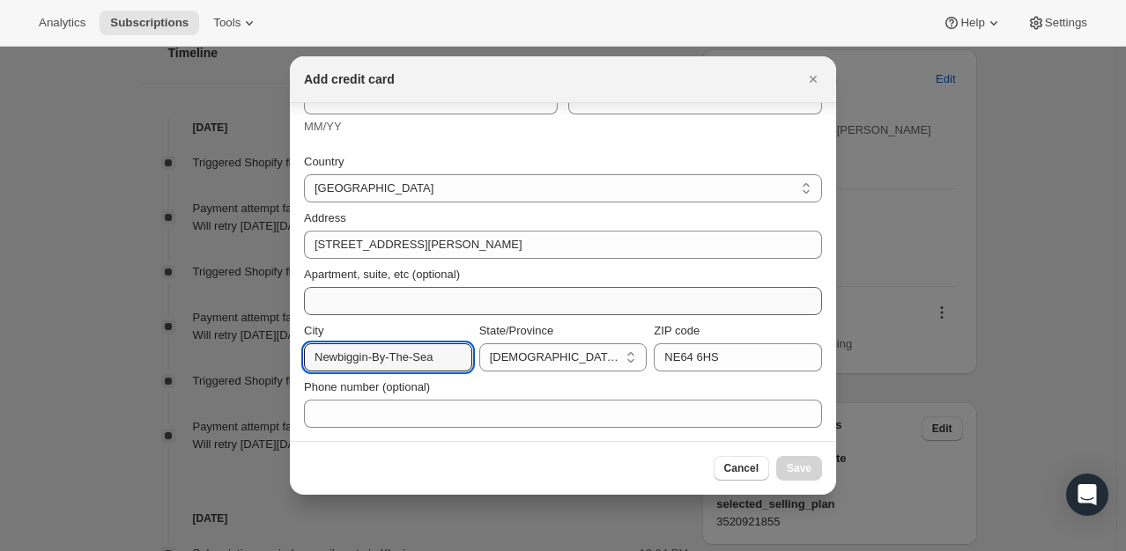
type input "Newbiggin-By-The-Sea"
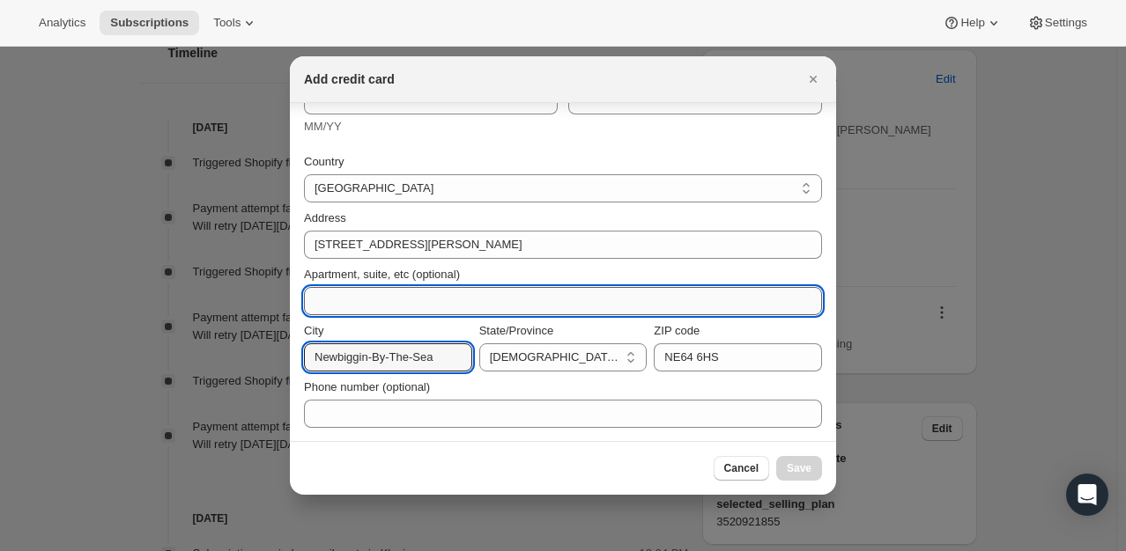
click at [405, 304] on input "Apartment, suite, etc (optional)" at bounding box center [563, 301] width 518 height 28
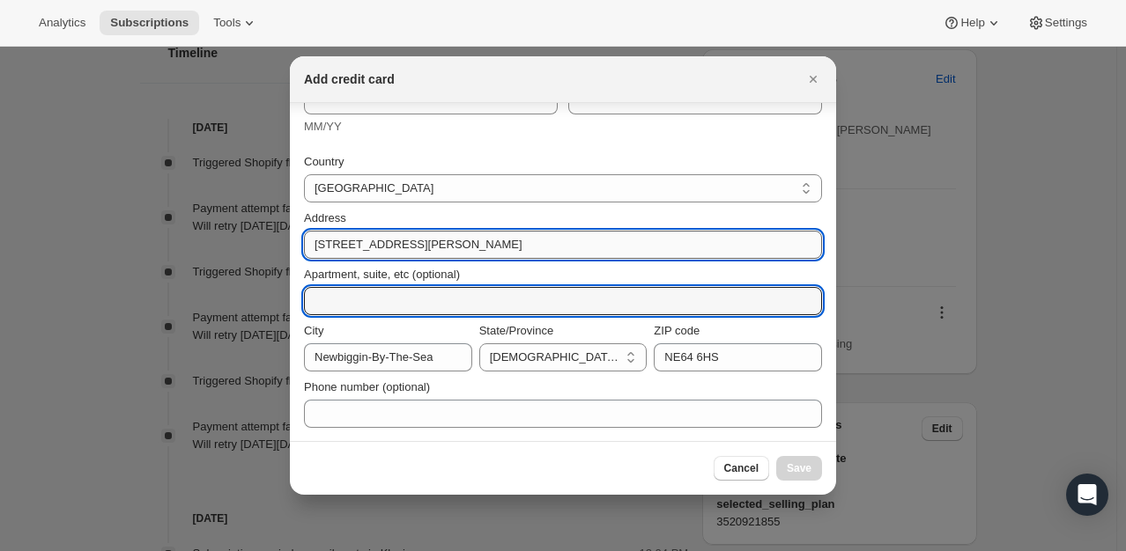
click at [698, 253] on input "22 King Georges Road" at bounding box center [563, 245] width 518 height 28
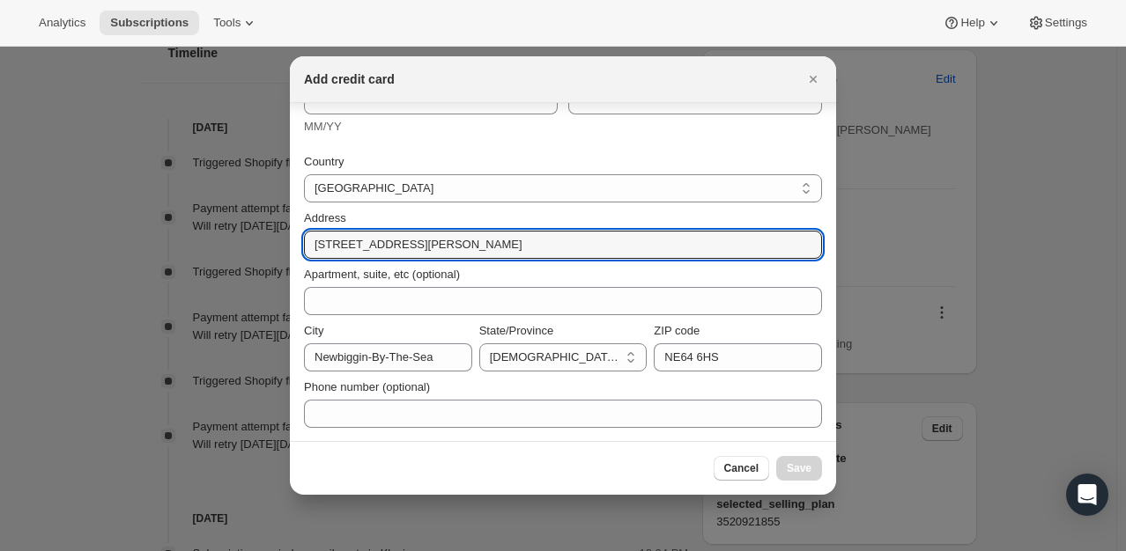
click at [458, 396] on div "Phone number (optional)" at bounding box center [563, 403] width 518 height 49
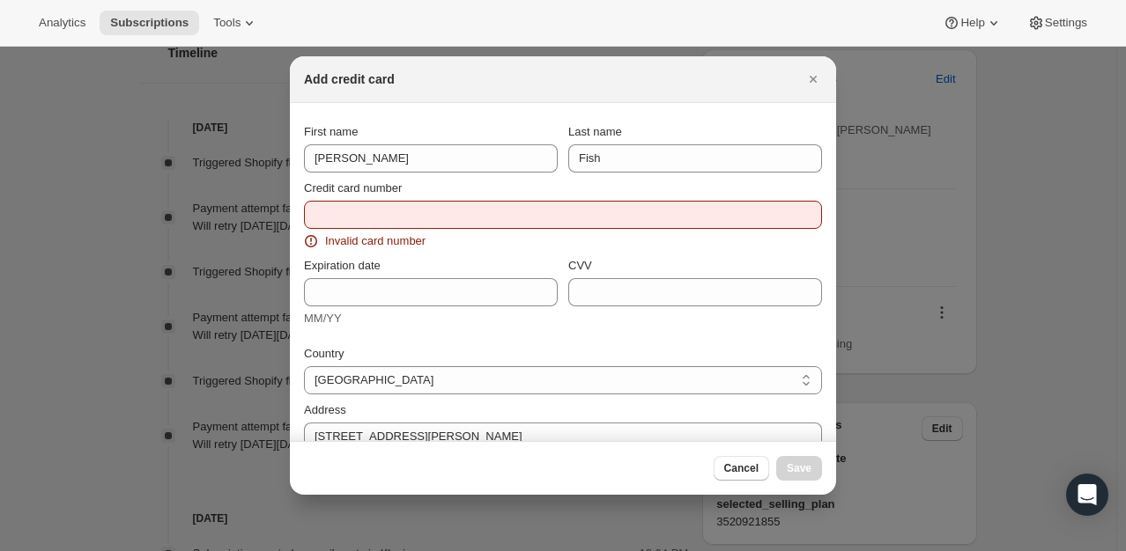
scroll to position [0, 0]
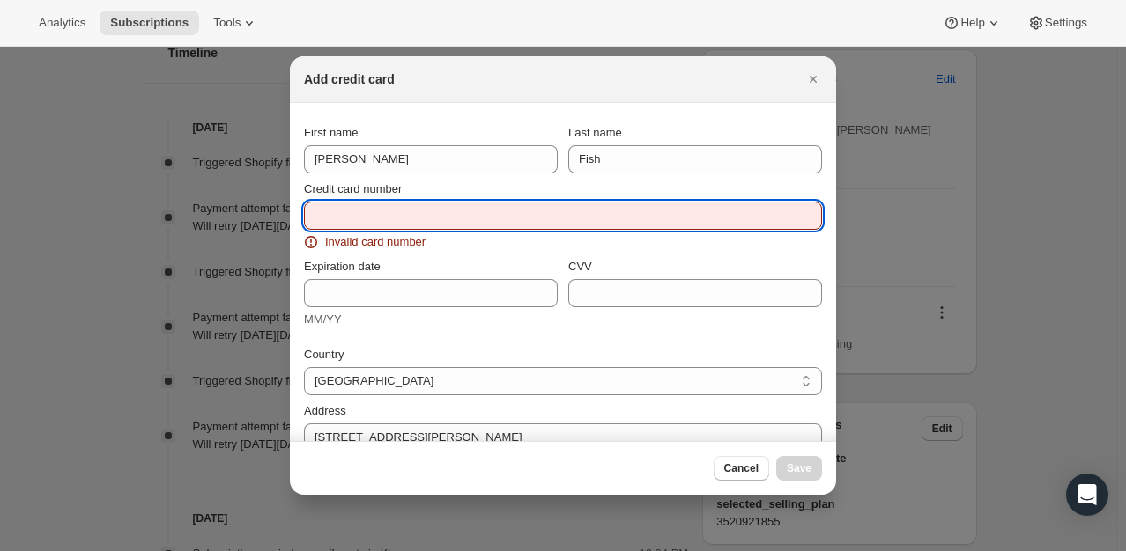
click at [386, 218] on input "Credit card number" at bounding box center [556, 216] width 504 height 28
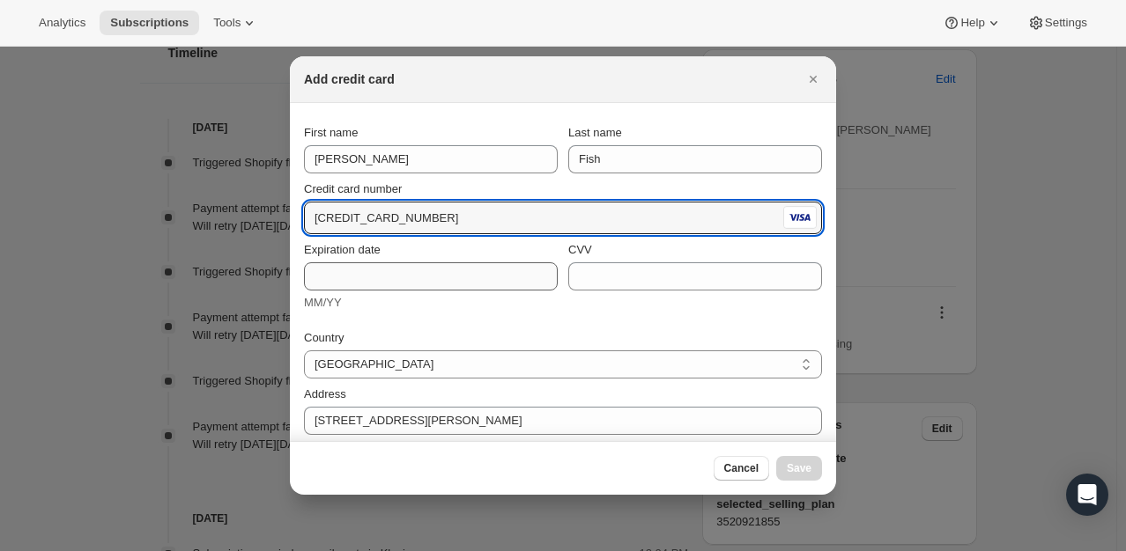
type input "4658 5922 6525 6035"
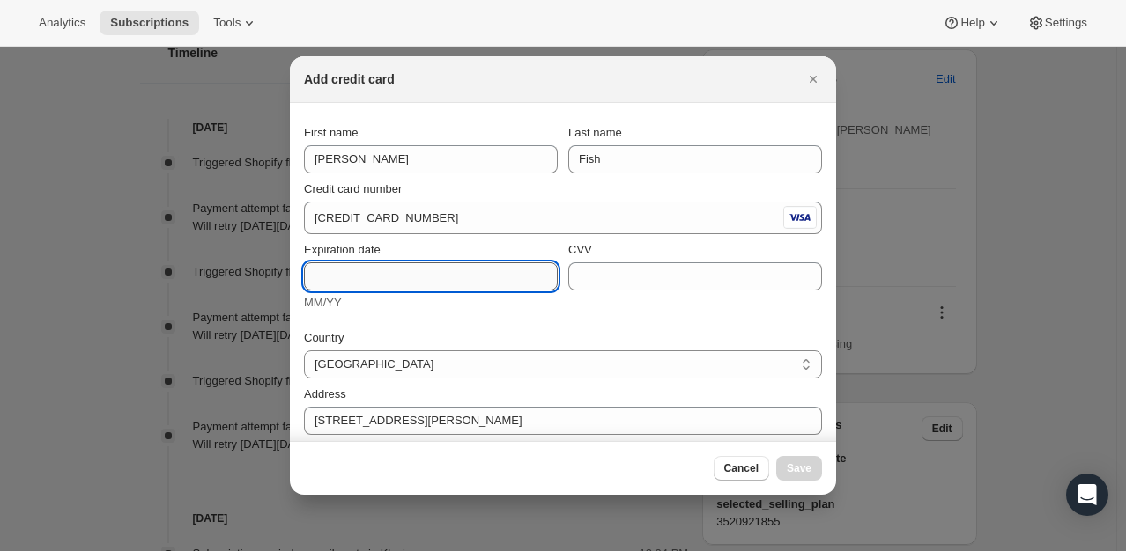
click at [395, 266] on input "Expiration date" at bounding box center [431, 276] width 254 height 28
click at [327, 277] on input "0830" at bounding box center [431, 276] width 254 height 28
type input "08/30"
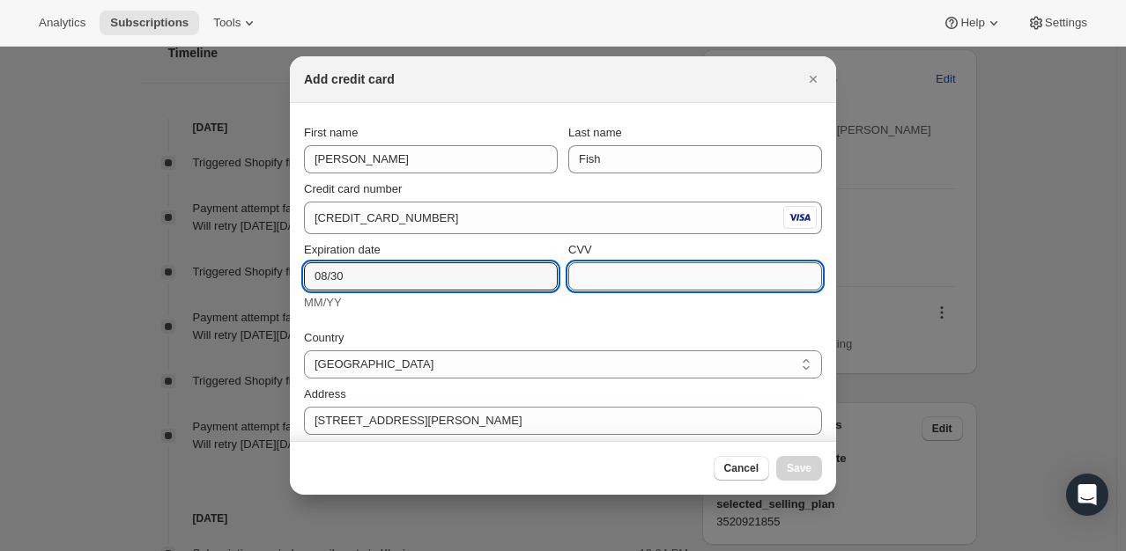
click at [609, 266] on input "CVV" at bounding box center [695, 276] width 254 height 28
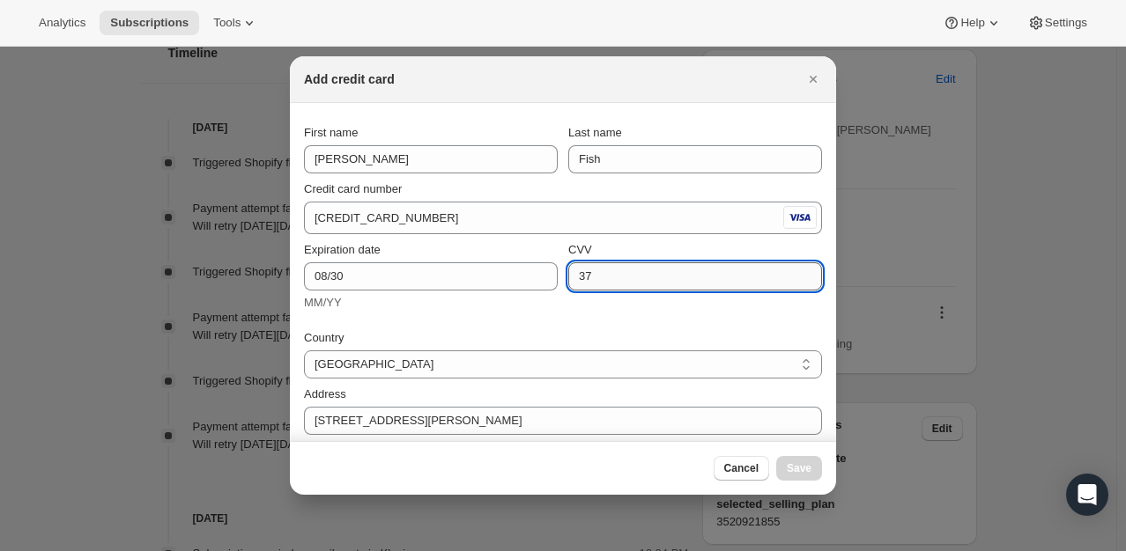
click at [609, 276] on input "37" at bounding box center [695, 276] width 254 height 28
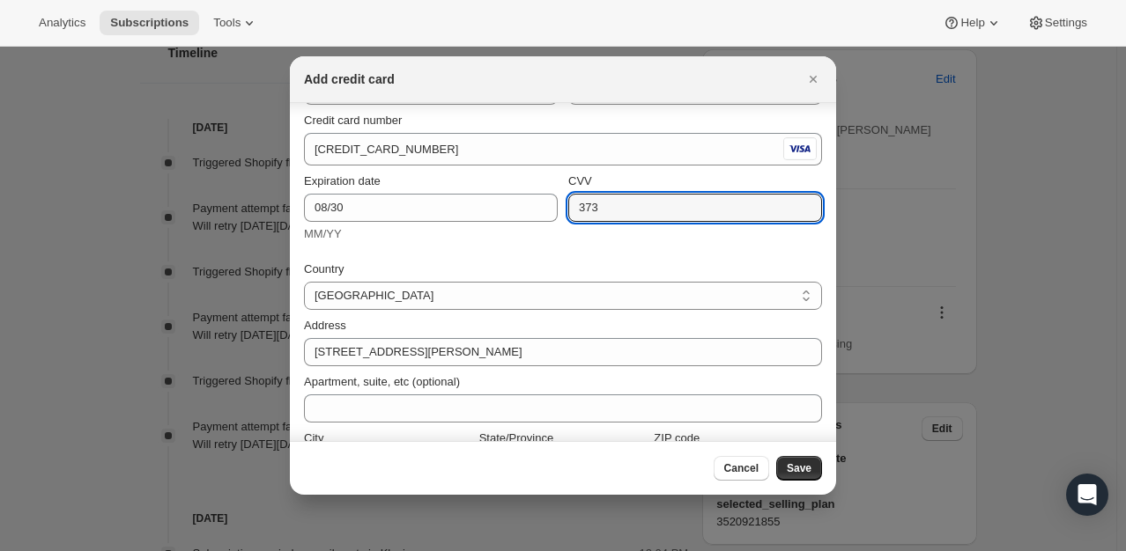
scroll to position [175, 0]
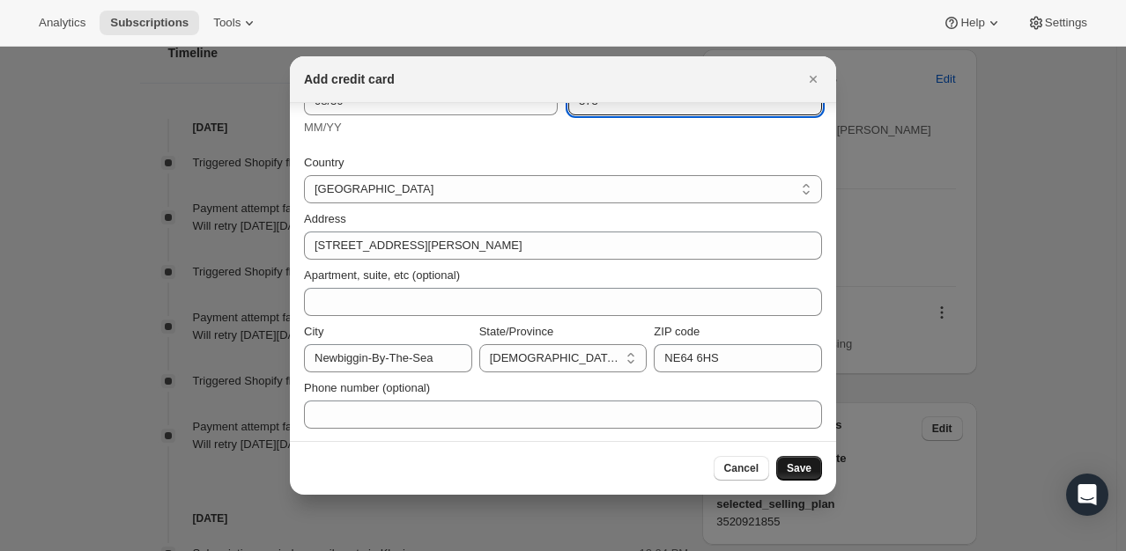
type input "373"
click at [794, 467] on span "Save" at bounding box center [799, 469] width 25 height 14
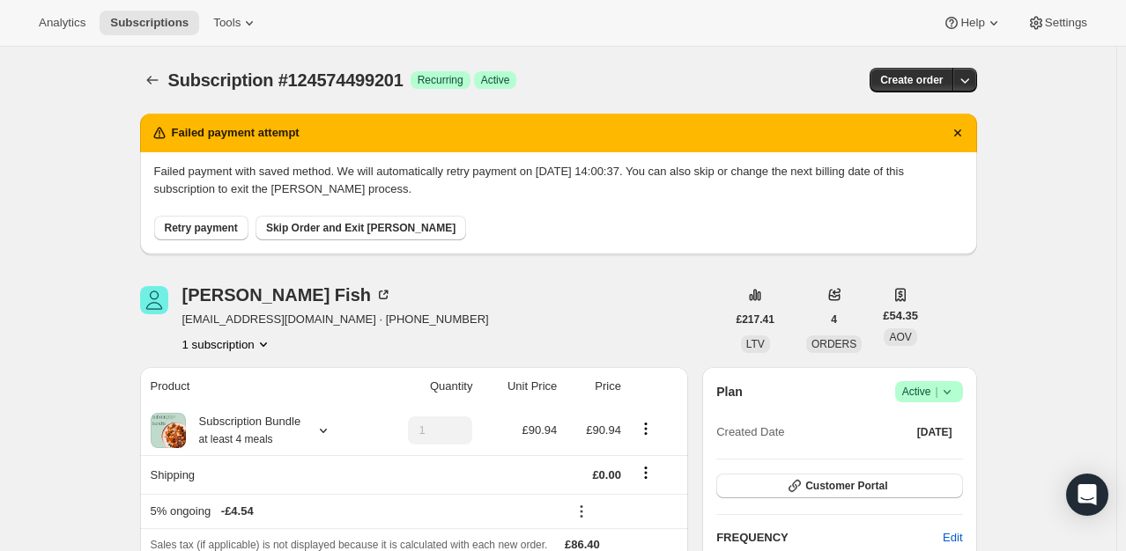
scroll to position [0, 0]
click at [205, 231] on span "Retry payment" at bounding box center [201, 228] width 73 height 14
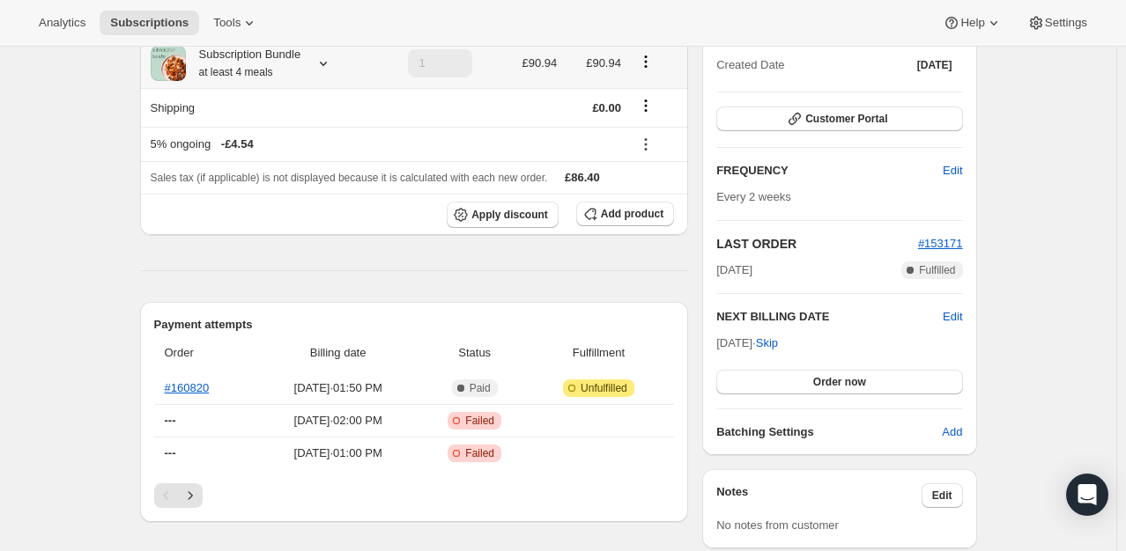
scroll to position [264, 0]
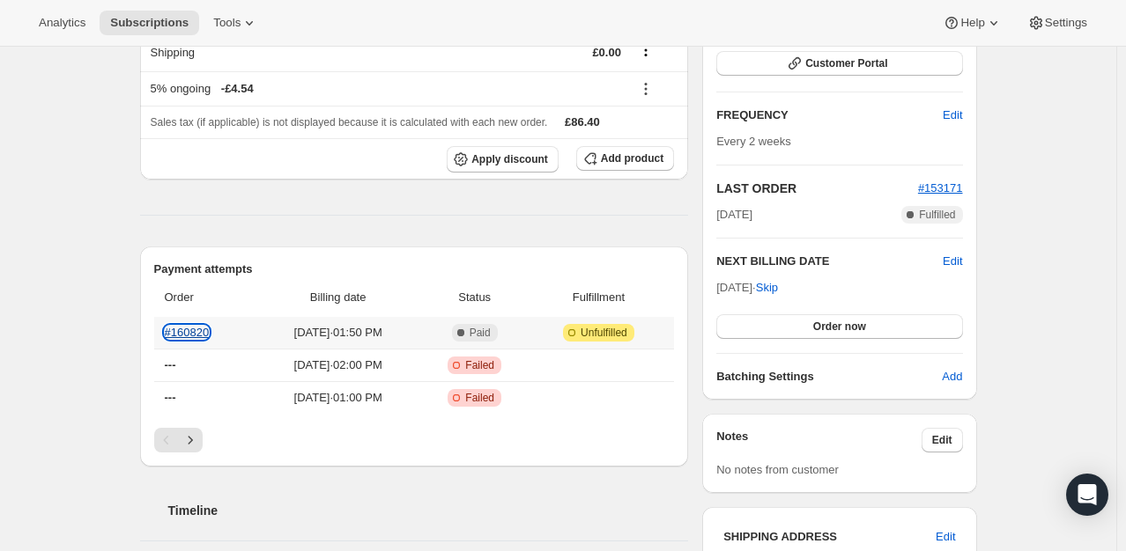
click at [191, 331] on link "#160820" at bounding box center [187, 332] width 45 height 13
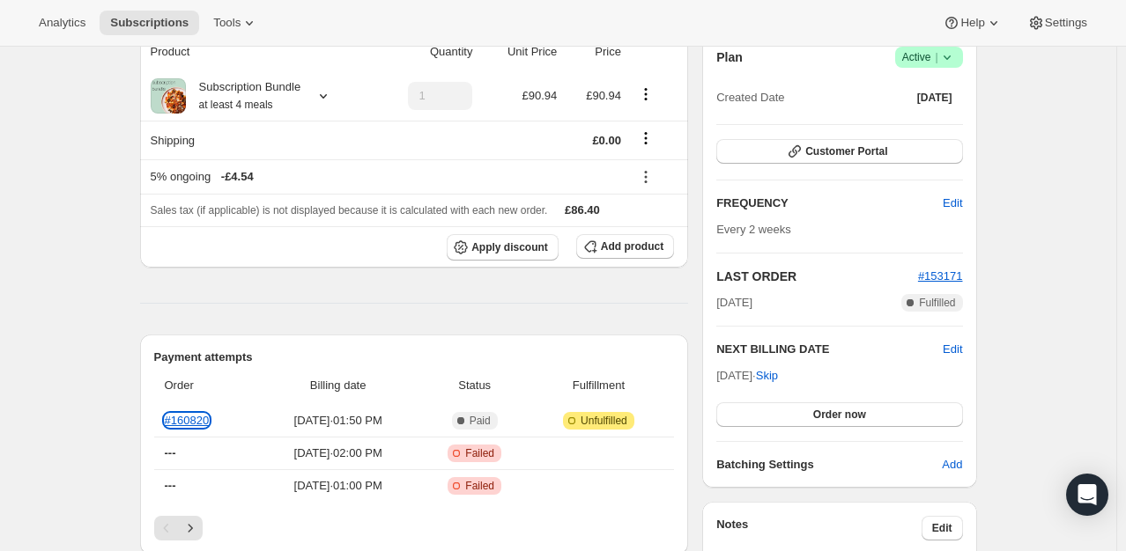
scroll to position [176, 0]
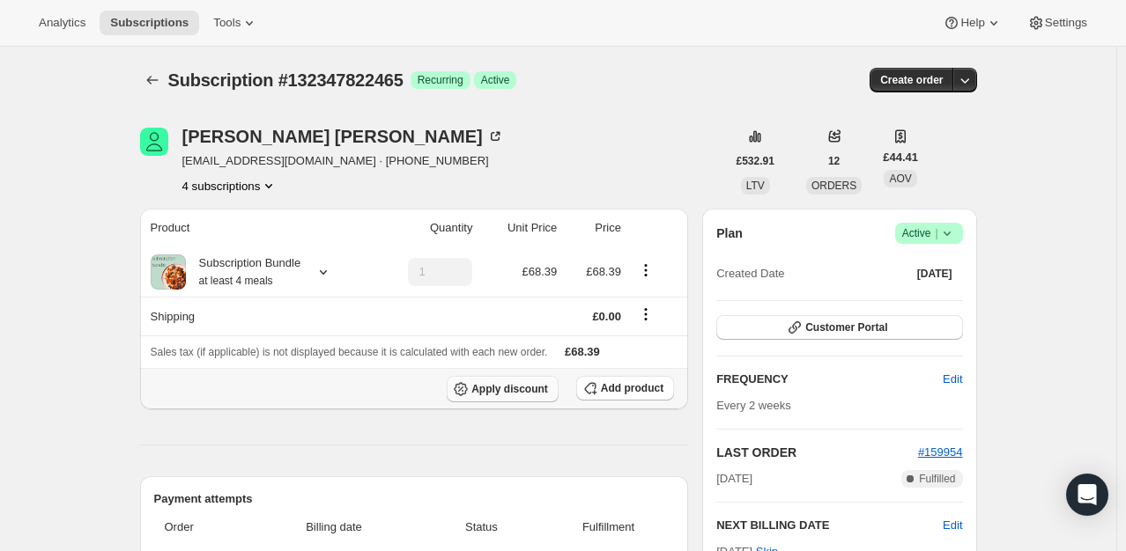
click at [532, 388] on span "Apply discount" at bounding box center [509, 389] width 77 height 14
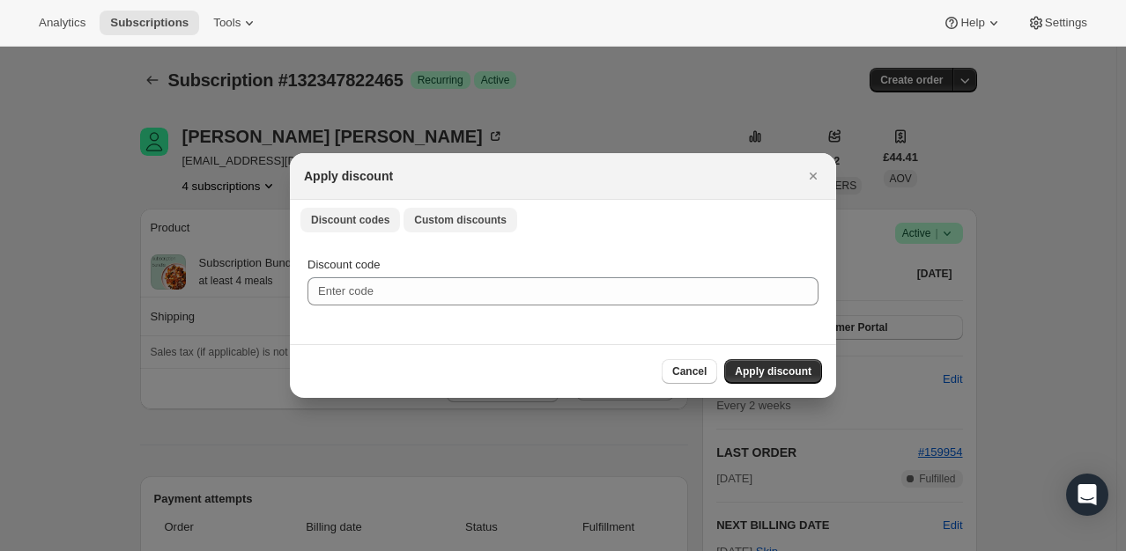
click at [450, 213] on span "Custom discounts" at bounding box center [460, 220] width 92 height 14
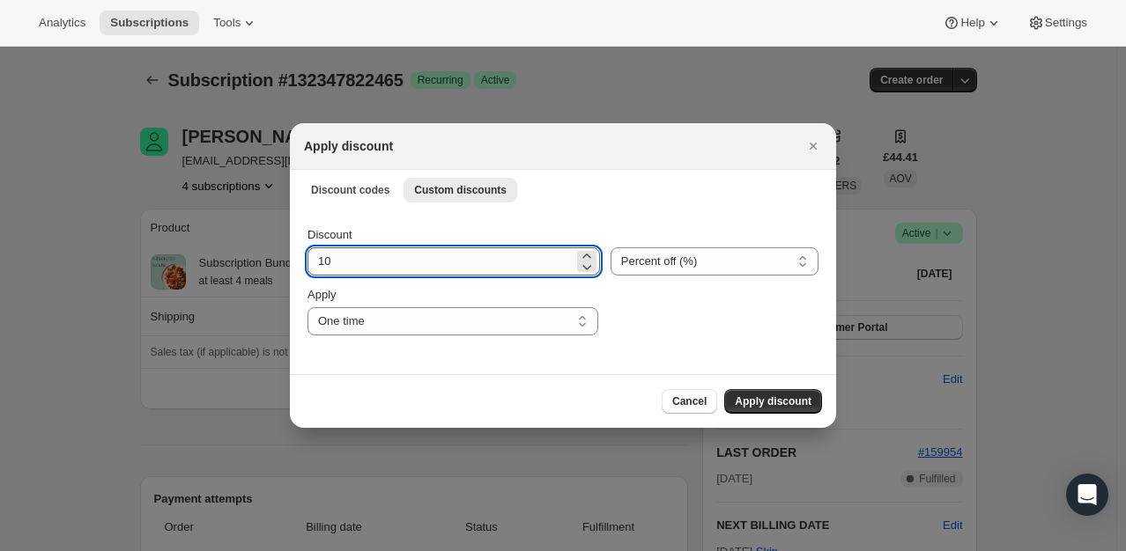
click at [371, 262] on input "10" at bounding box center [440, 262] width 266 height 28
type input "100"
click at [802, 402] on span "Apply discount" at bounding box center [773, 402] width 77 height 14
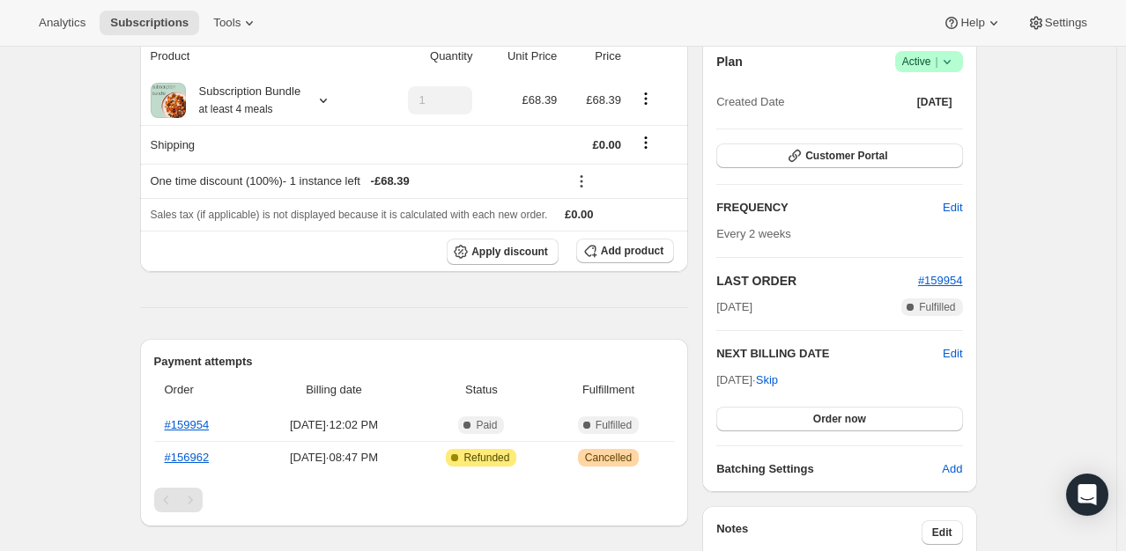
scroll to position [264, 0]
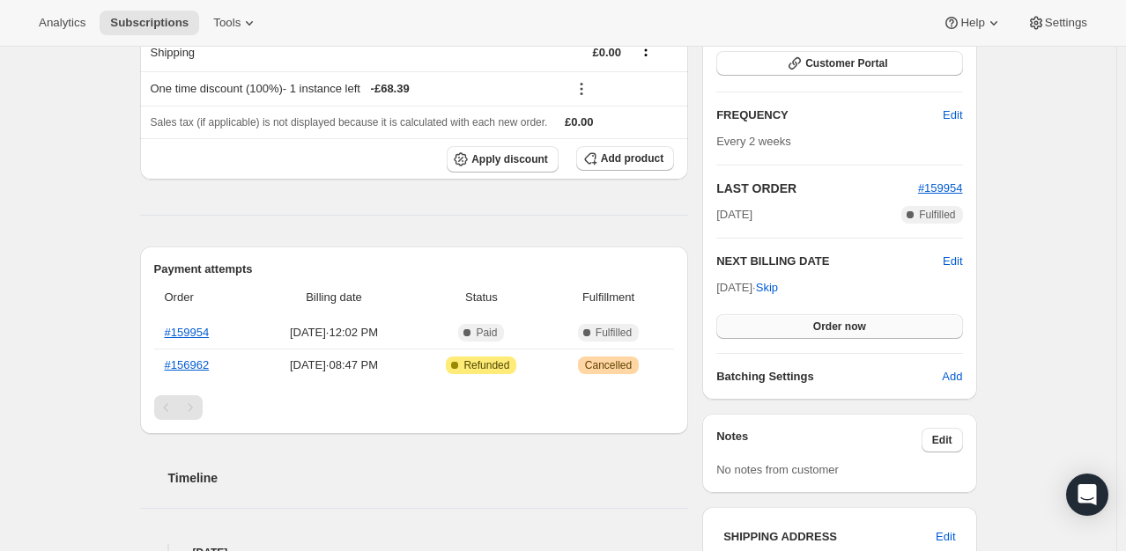
click at [839, 330] on span "Order now" at bounding box center [839, 327] width 53 height 14
click at [839, 330] on span "Click to confirm" at bounding box center [839, 327] width 80 height 14
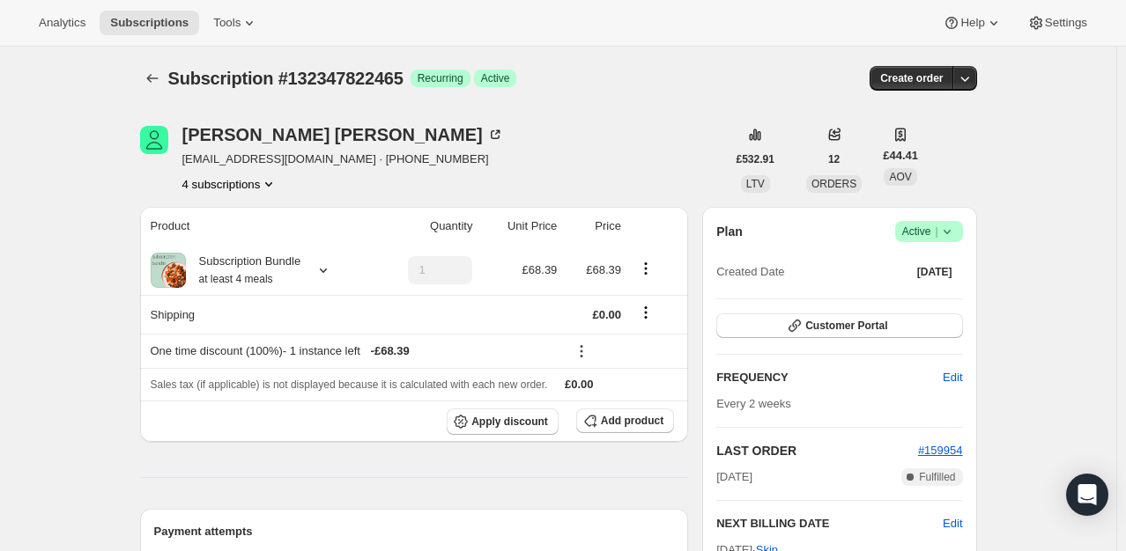
scroll to position [0, 0]
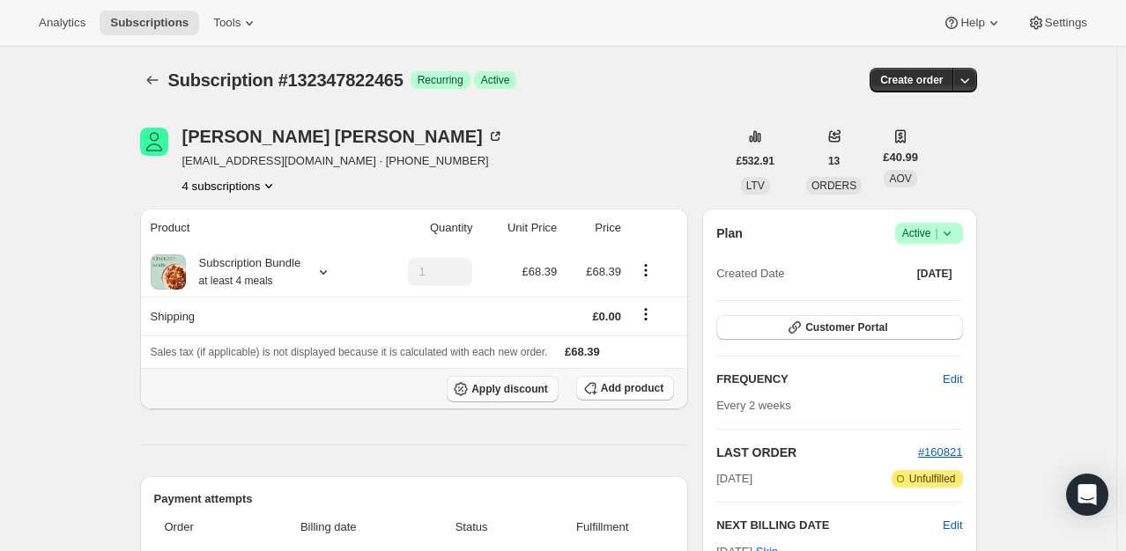
click at [516, 386] on span "Apply discount" at bounding box center [509, 389] width 77 height 14
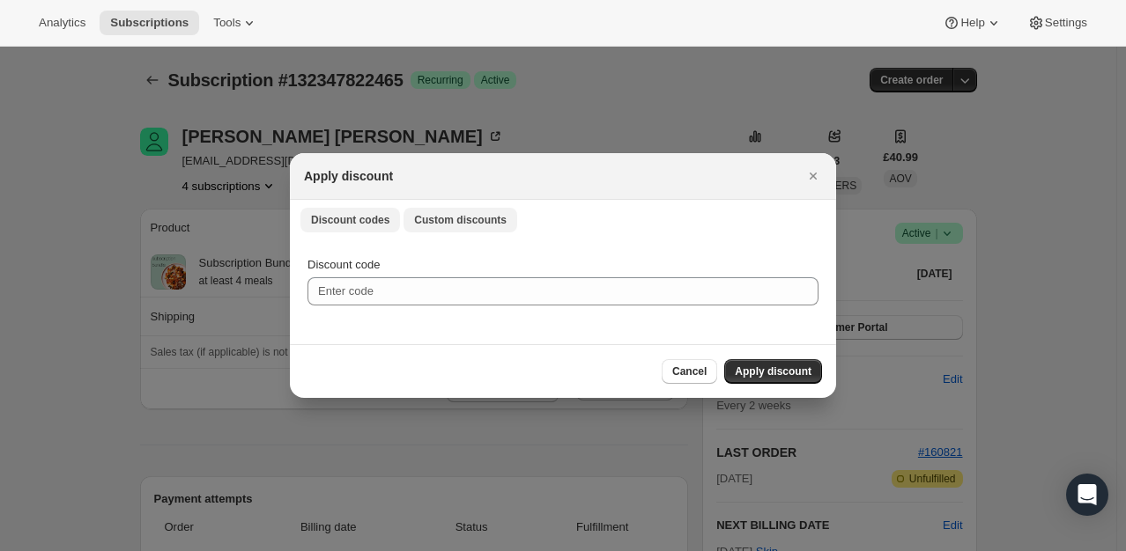
click at [425, 217] on span "Custom discounts" at bounding box center [460, 220] width 92 height 14
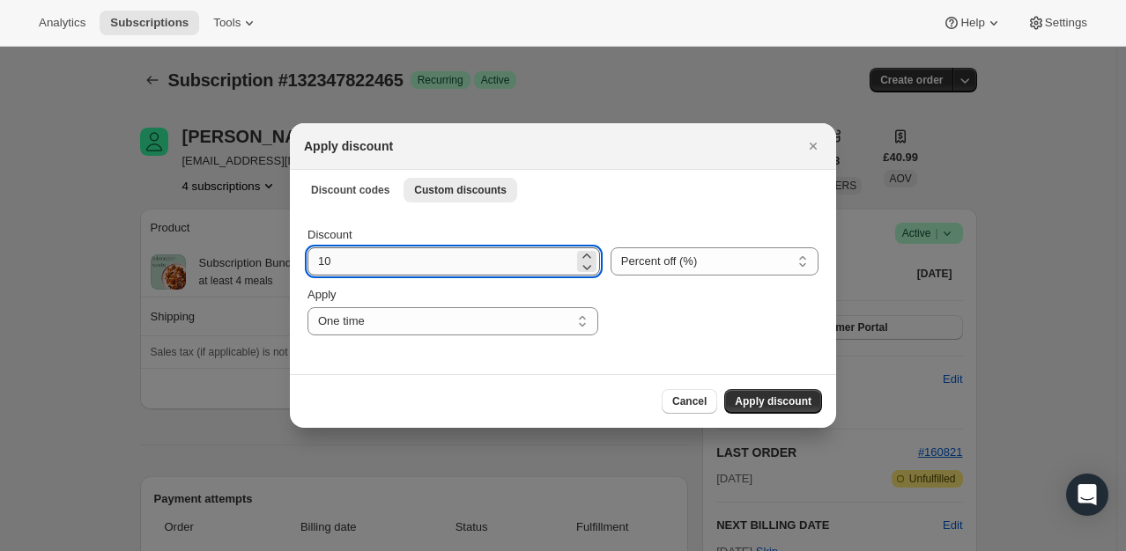
click at [363, 262] on input "10" at bounding box center [440, 262] width 266 height 28
drag, startPoint x: 363, startPoint y: 262, endPoint x: 280, endPoint y: 262, distance: 82.8
type input "20"
click at [784, 403] on span "Apply discount" at bounding box center [773, 402] width 77 height 14
